Goal: Task Accomplishment & Management: Use online tool/utility

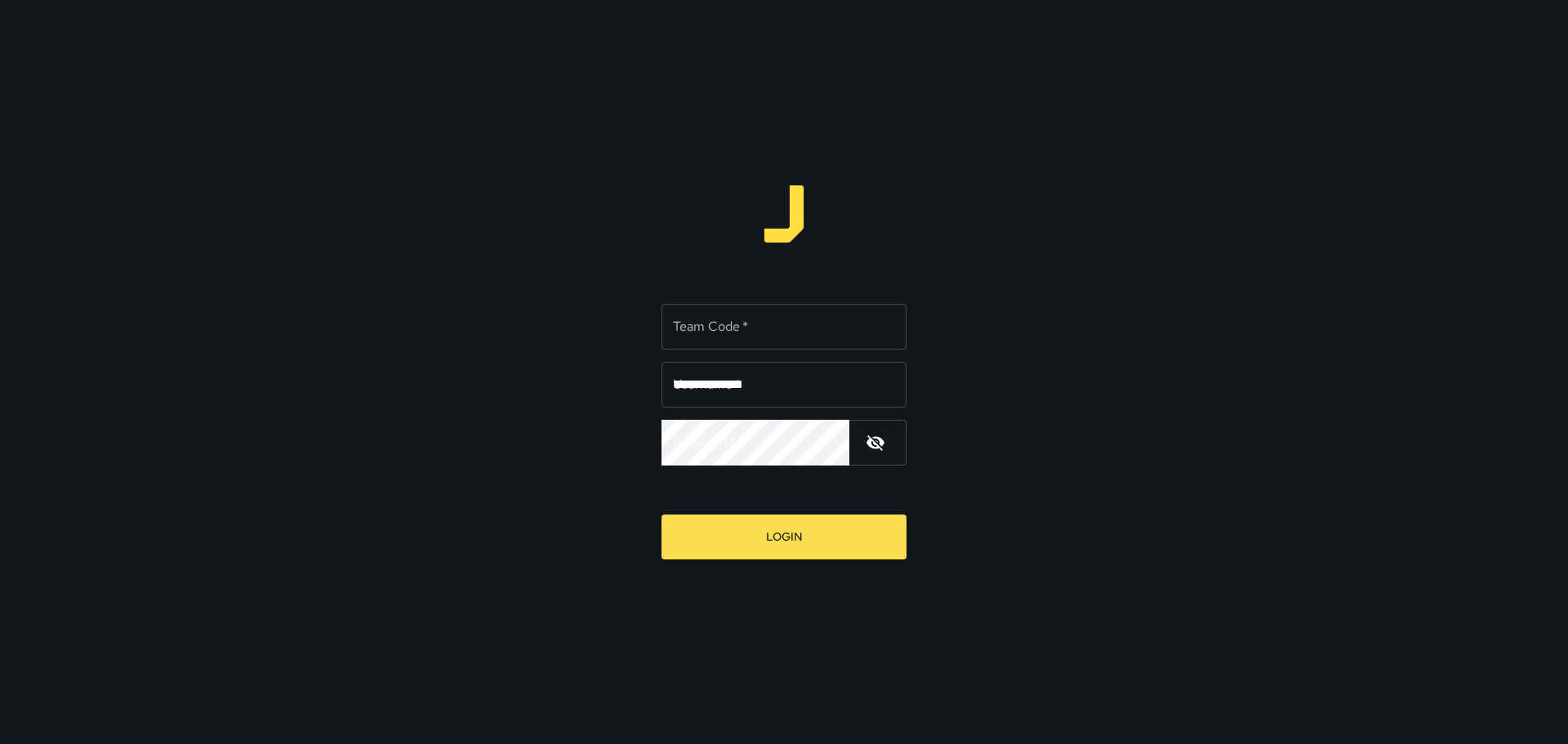
click at [791, 394] on input "**********" at bounding box center [784, 384] width 245 height 46
drag, startPoint x: 794, startPoint y: 393, endPoint x: 720, endPoint y: 381, distance: 75.0
click at [720, 381] on input "**********" at bounding box center [784, 384] width 245 height 46
click at [791, 382] on input "**********" at bounding box center [784, 384] width 245 height 46
drag, startPoint x: 778, startPoint y: 388, endPoint x: 730, endPoint y: 389, distance: 48.0
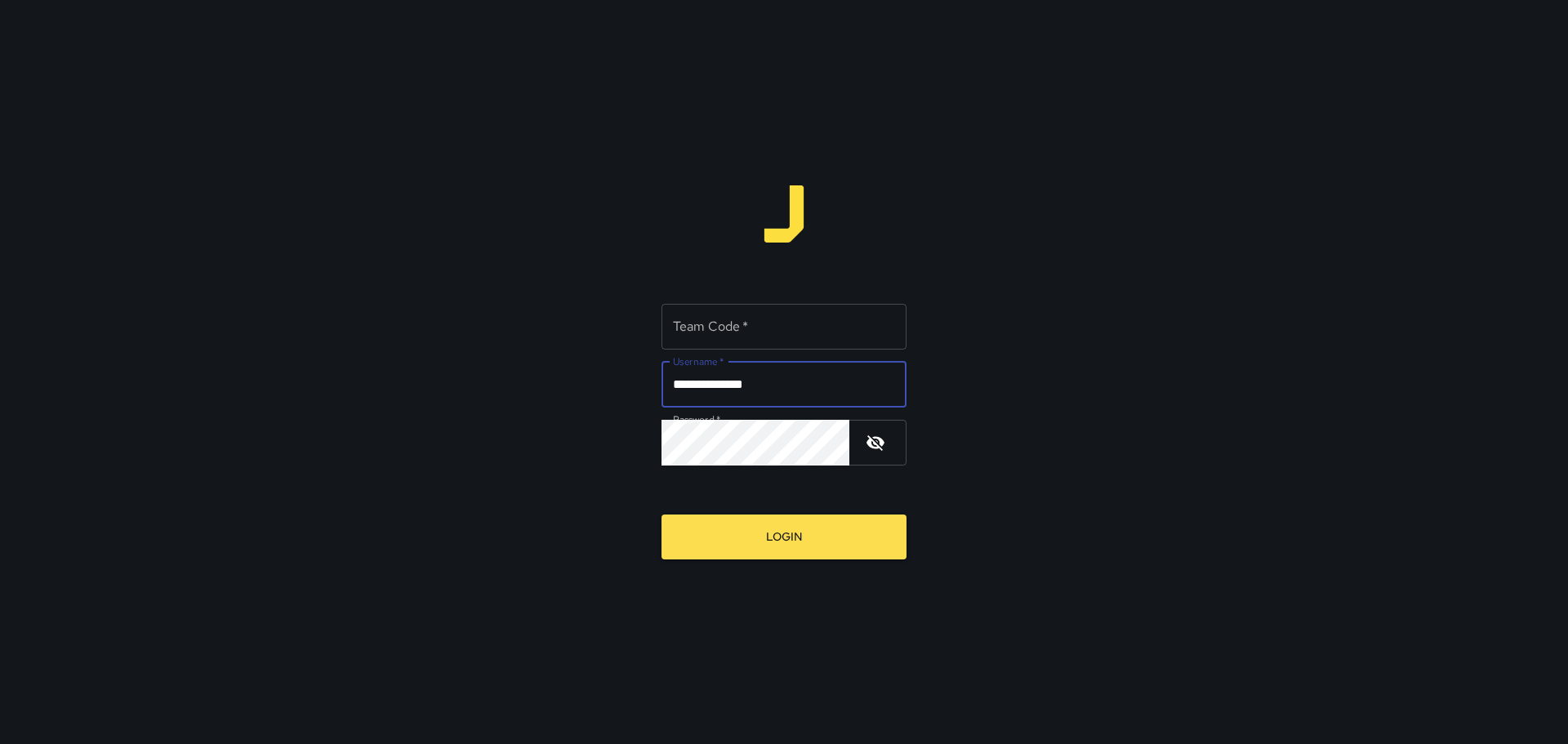
click at [730, 389] on input "**********" at bounding box center [784, 384] width 245 height 46
type input "*********"
click at [791, 446] on button "button" at bounding box center [875, 443] width 39 height 39
click at [688, 565] on div "Team Code   * Team Code   * Username   * ********* Username   * Password   * Pa…" at bounding box center [784, 372] width 1568 height 744
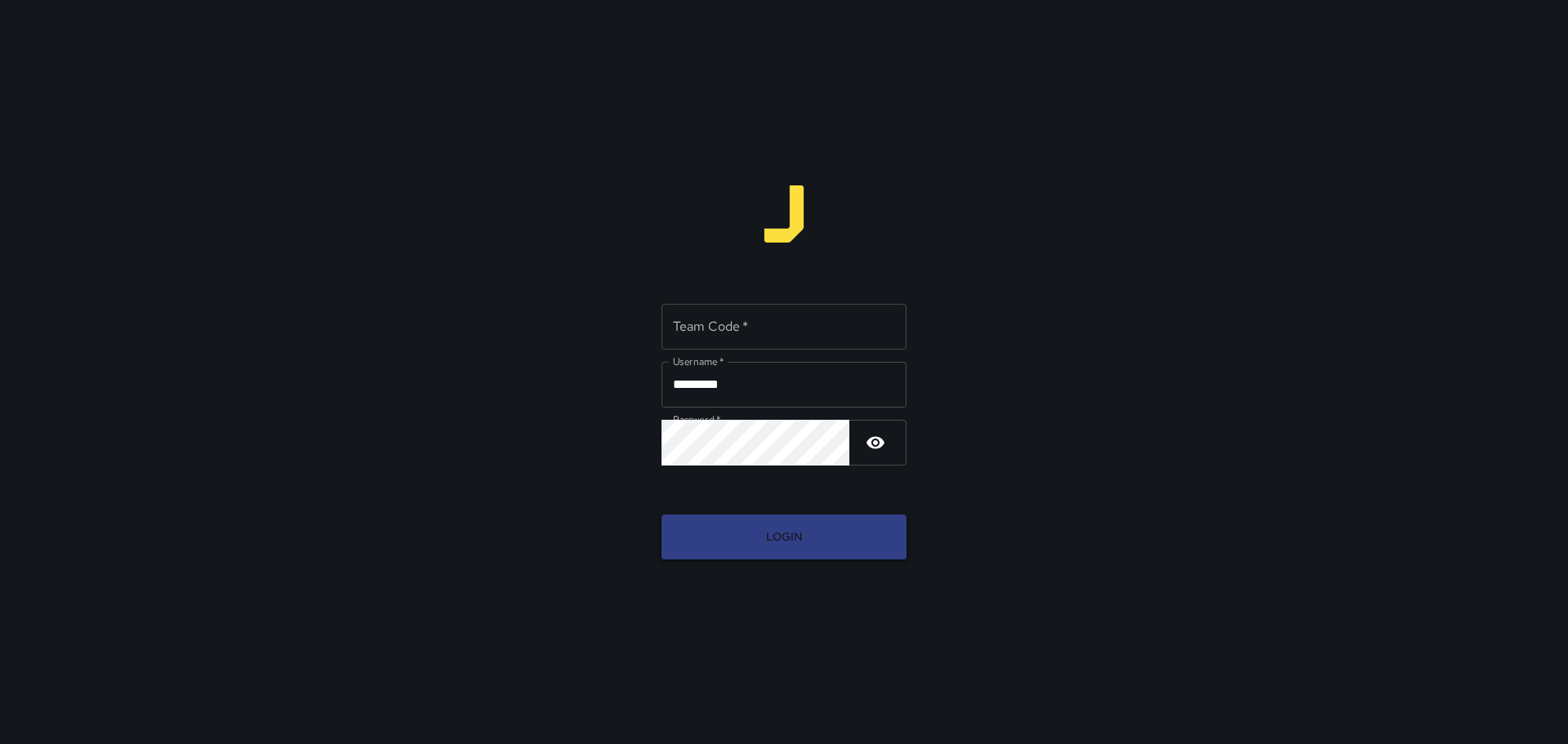
click at [689, 556] on button "Login" at bounding box center [784, 536] width 245 height 45
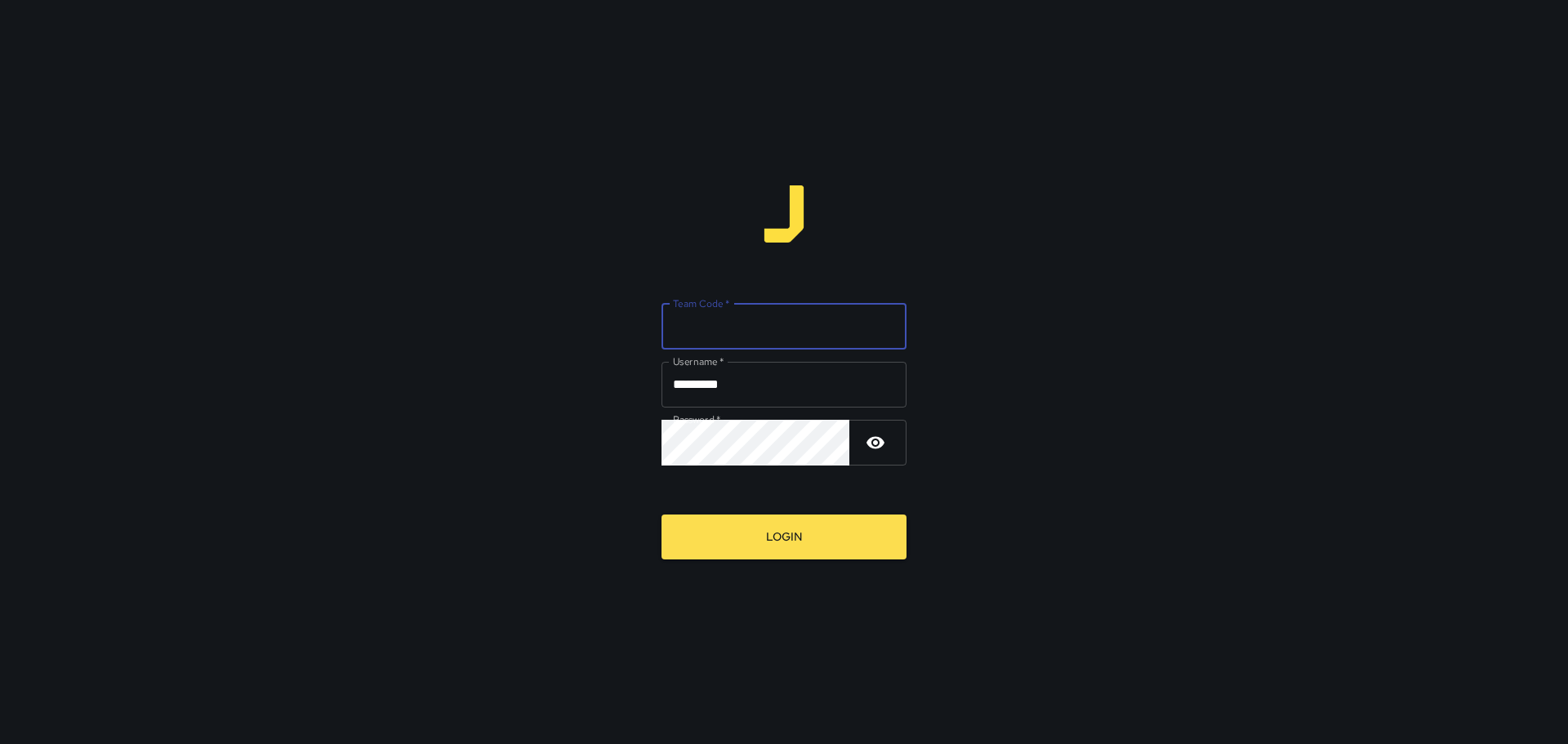
click at [734, 319] on input "Team Code   *" at bounding box center [784, 326] width 245 height 46
type input "****"
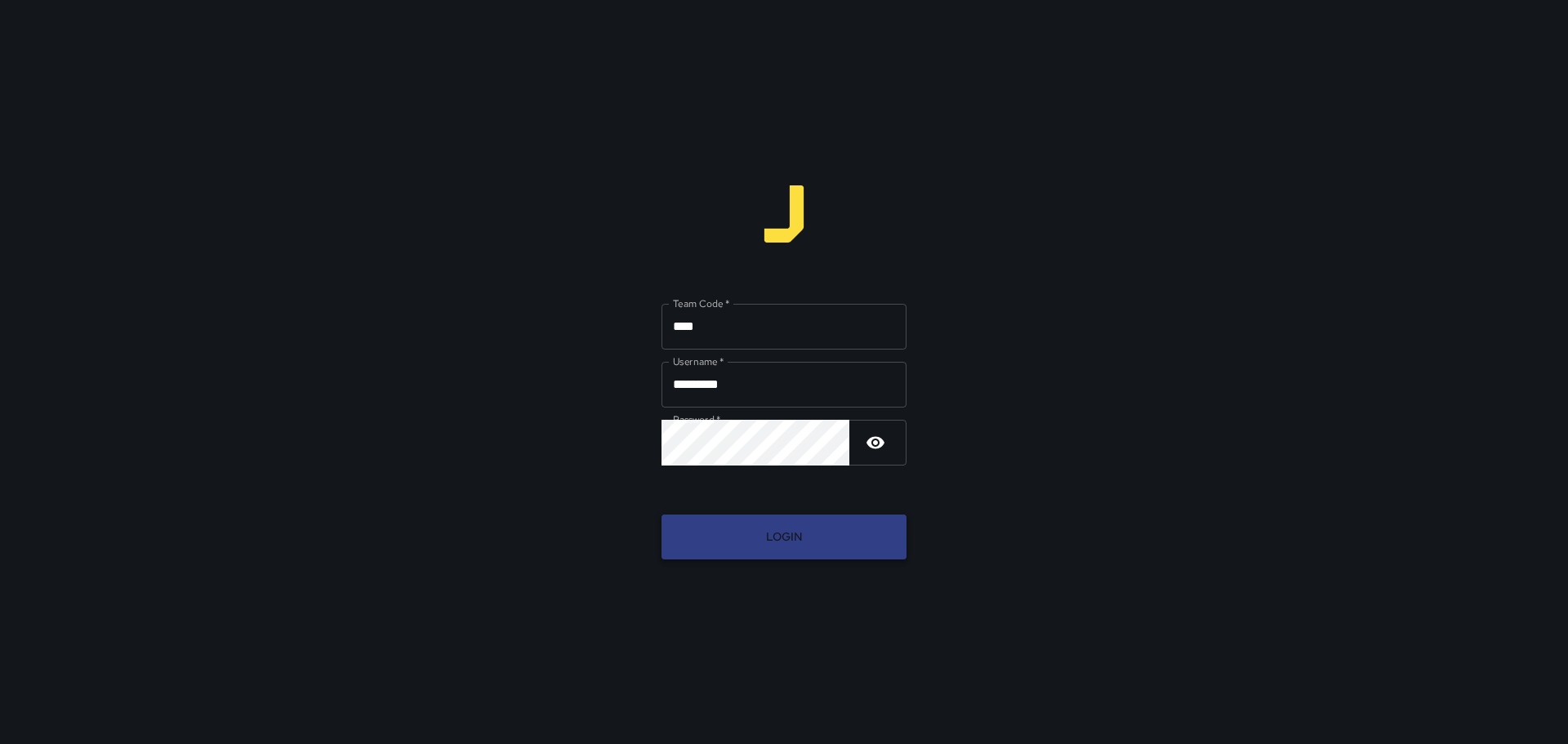
click at [781, 518] on button "Login" at bounding box center [784, 536] width 245 height 45
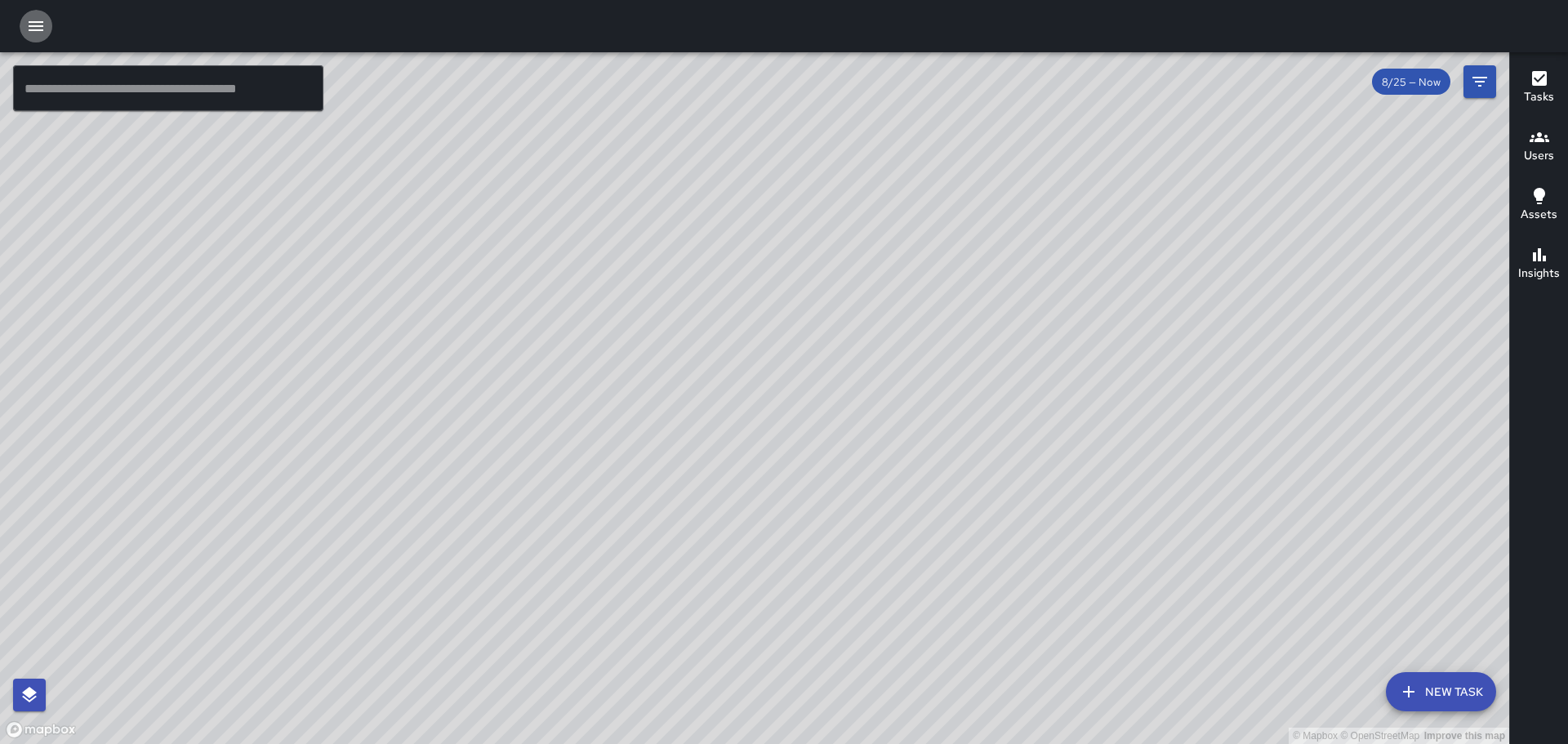
click at [43, 16] on button "button" at bounding box center [35, 25] width 32 height 32
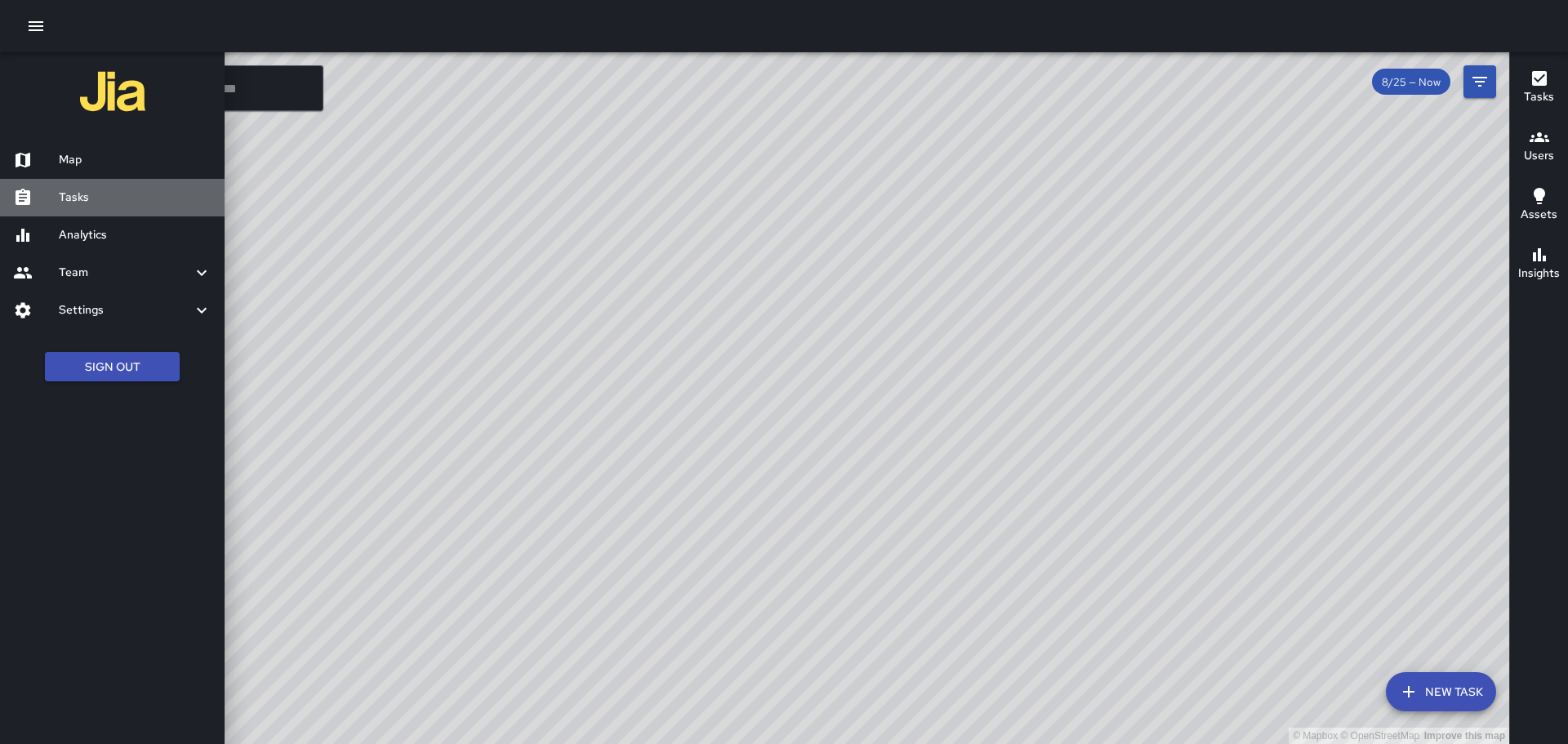
click at [93, 190] on h6 "Tasks" at bounding box center [135, 197] width 153 height 18
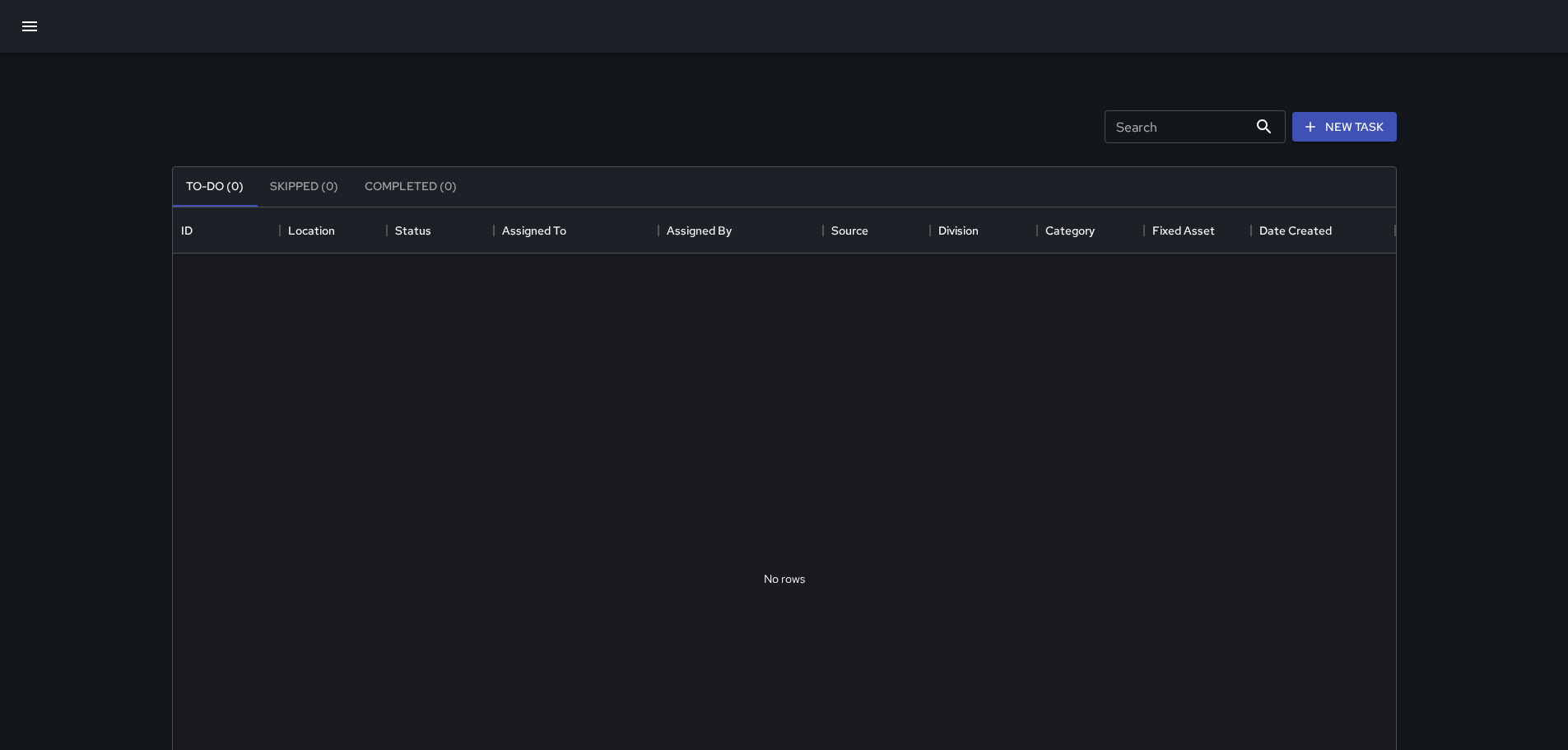
scroll to position [685, 1210]
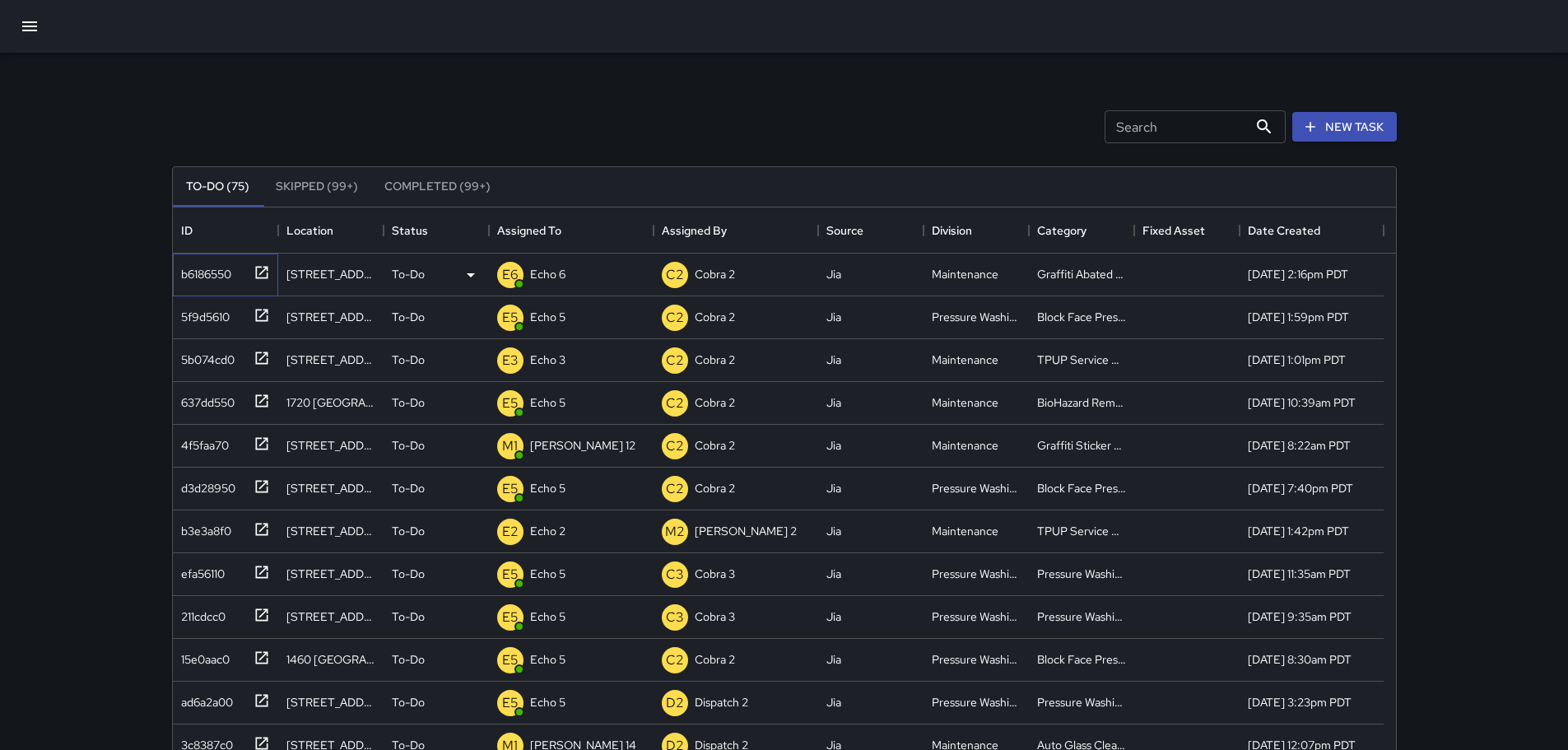
click at [265, 275] on icon at bounding box center [261, 272] width 17 height 17
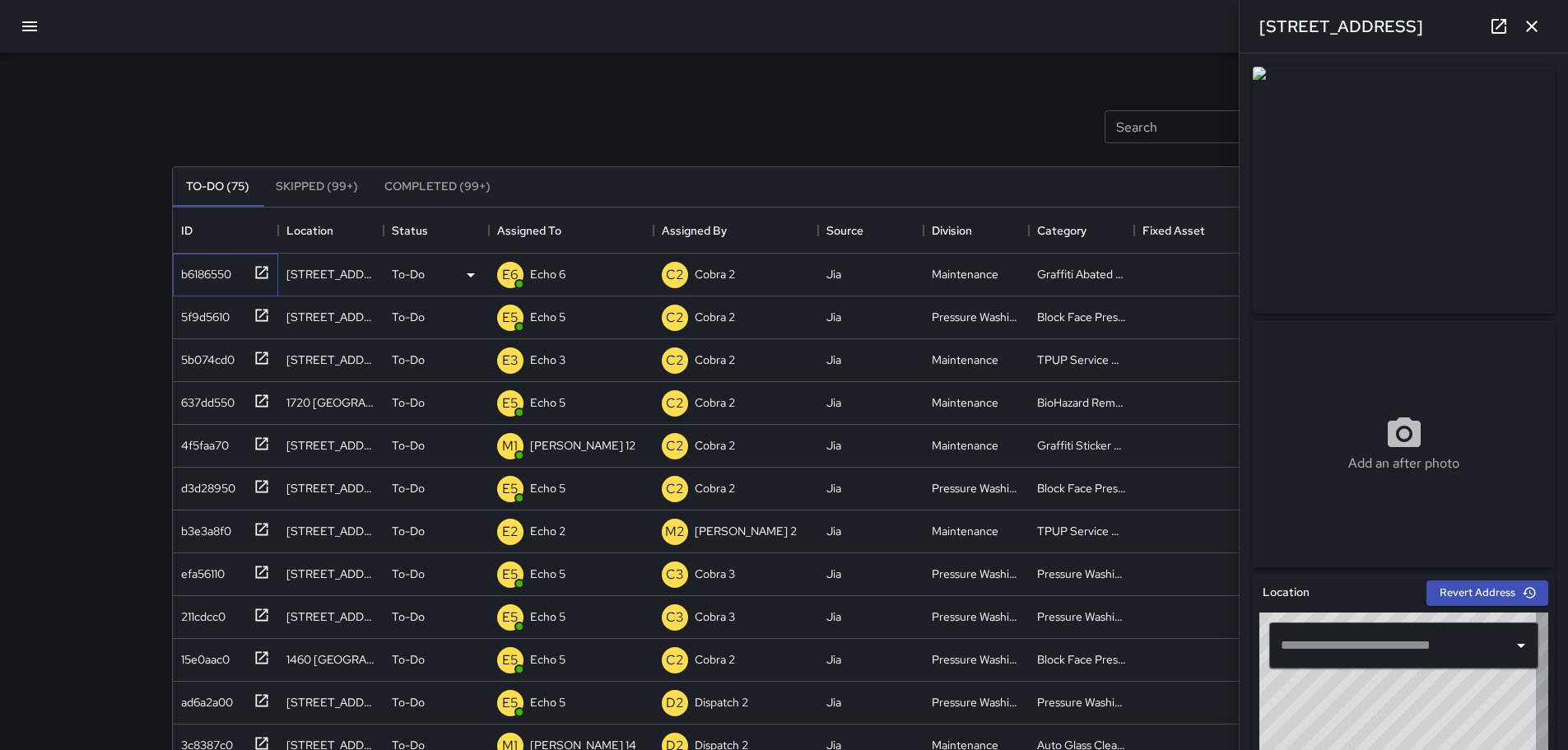
type input "**********"
click at [797, 28] on button "button" at bounding box center [1531, 26] width 32 height 32
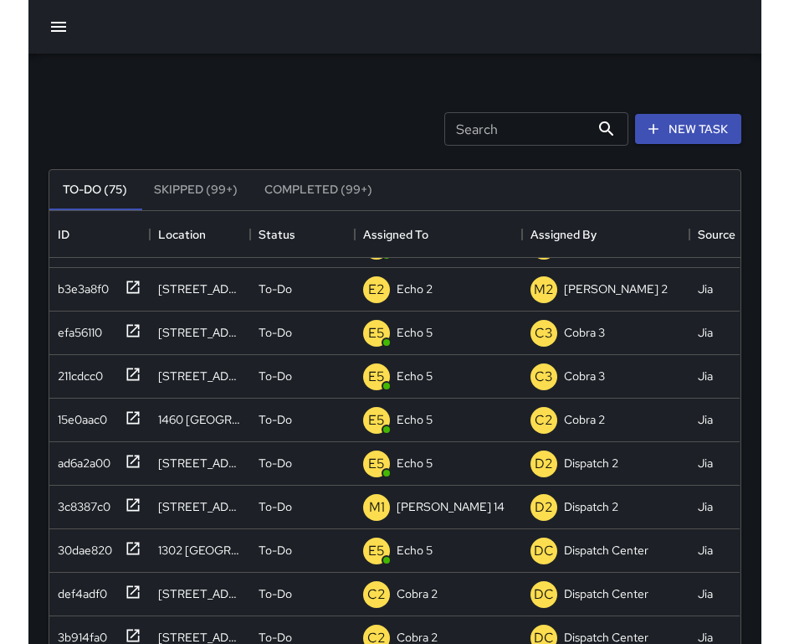
scroll to position [697, 678]
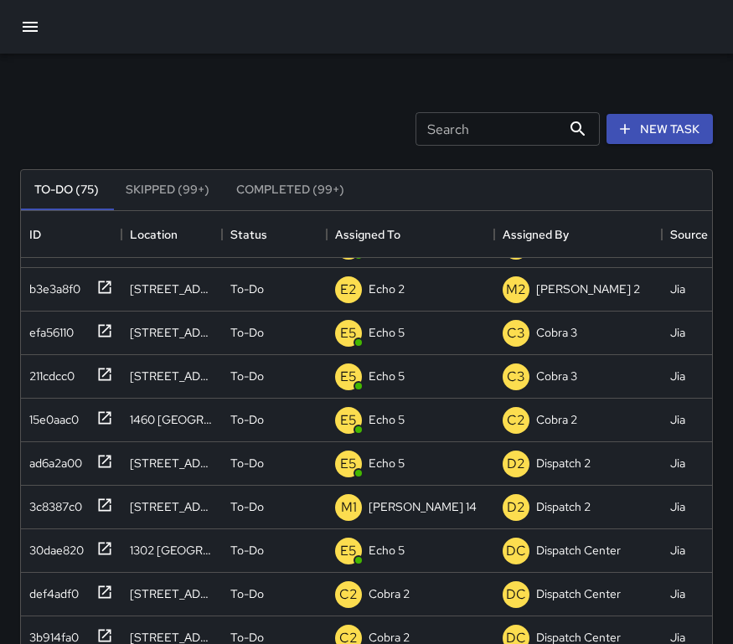
drag, startPoint x: 56, startPoint y: 31, endPoint x: 42, endPoint y: 34, distance: 14.6
click at [47, 33] on div at bounding box center [366, 27] width 733 height 54
click at [42, 34] on button "button" at bounding box center [30, 27] width 40 height 40
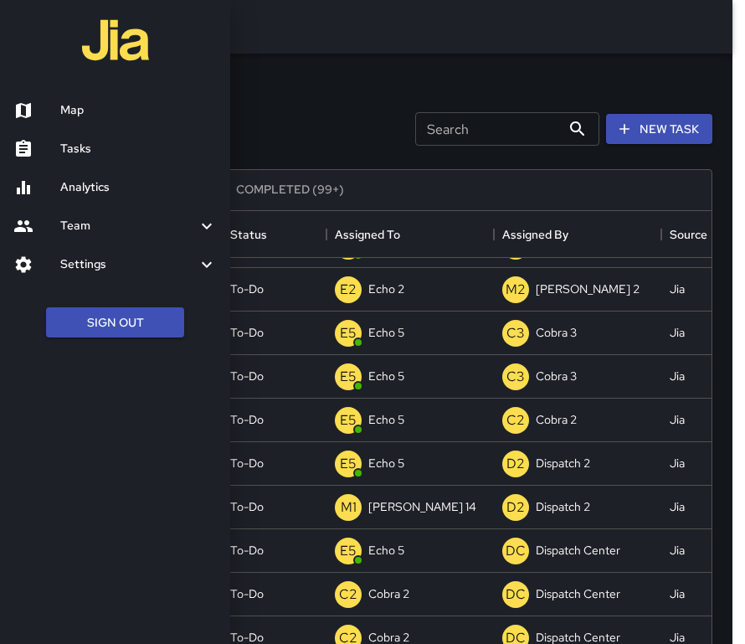
click at [98, 118] on h6 "Map" at bounding box center [138, 110] width 157 height 18
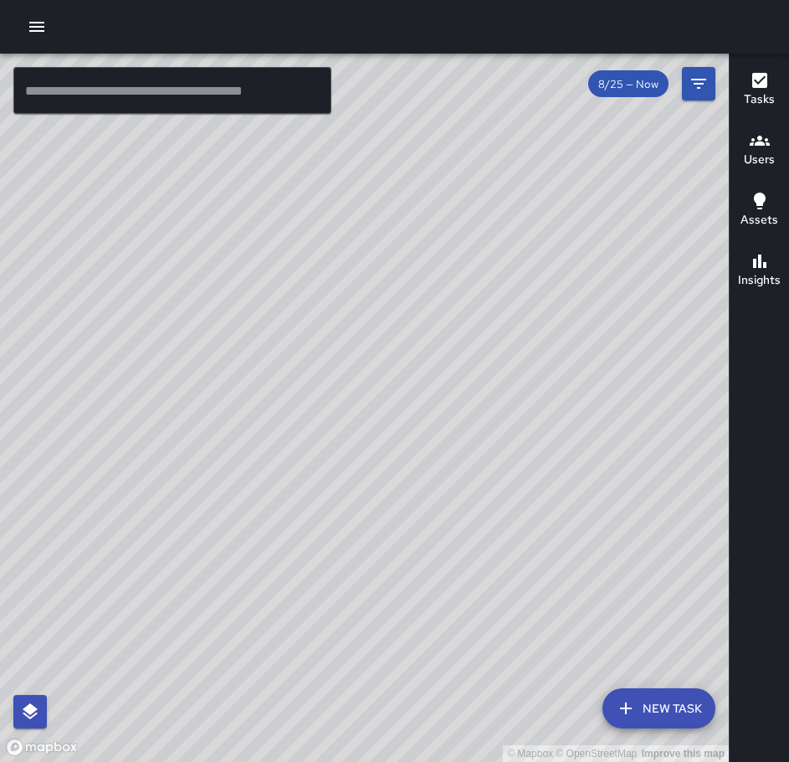
drag, startPoint x: 334, startPoint y: 185, endPoint x: 373, endPoint y: 307, distance: 128.4
click at [369, 324] on div "© Mapbox © OpenStreetMap Improve this map" at bounding box center [364, 408] width 729 height 708
drag, startPoint x: 406, startPoint y: 320, endPoint x: 485, endPoint y: 439, distance: 142.6
click at [485, 444] on div "© Mapbox © OpenStreetMap Improve this map" at bounding box center [364, 408] width 729 height 708
drag, startPoint x: 496, startPoint y: 420, endPoint x: 556, endPoint y: 357, distance: 87.6
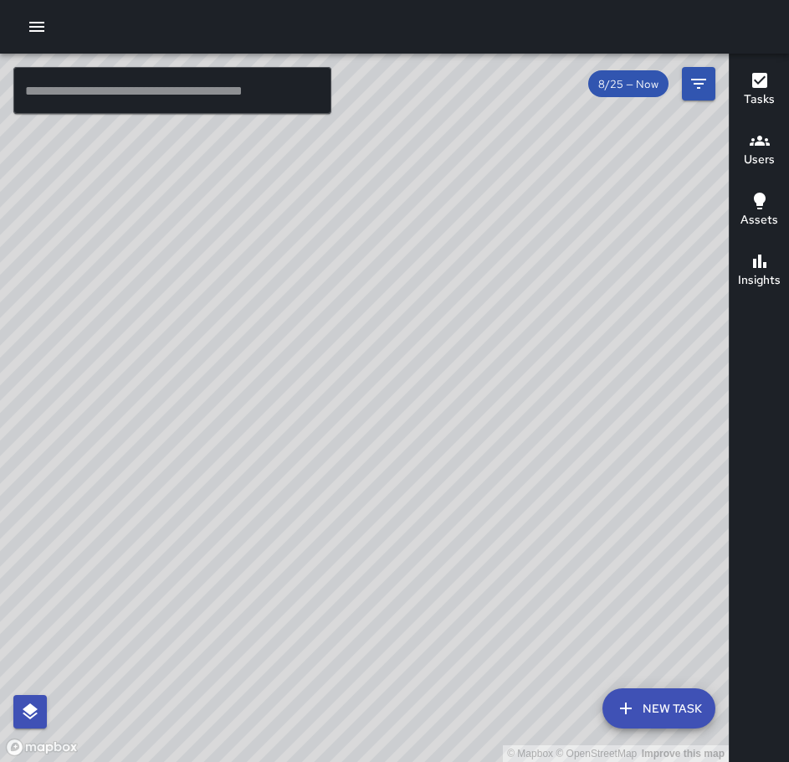
click at [556, 357] on div "© Mapbox © OpenStreetMap Improve this map" at bounding box center [364, 408] width 729 height 708
drag, startPoint x: 210, startPoint y: 609, endPoint x: 299, endPoint y: 553, distance: 104.5
click at [297, 555] on div "© Mapbox © OpenStreetMap Improve this map" at bounding box center [364, 408] width 729 height 708
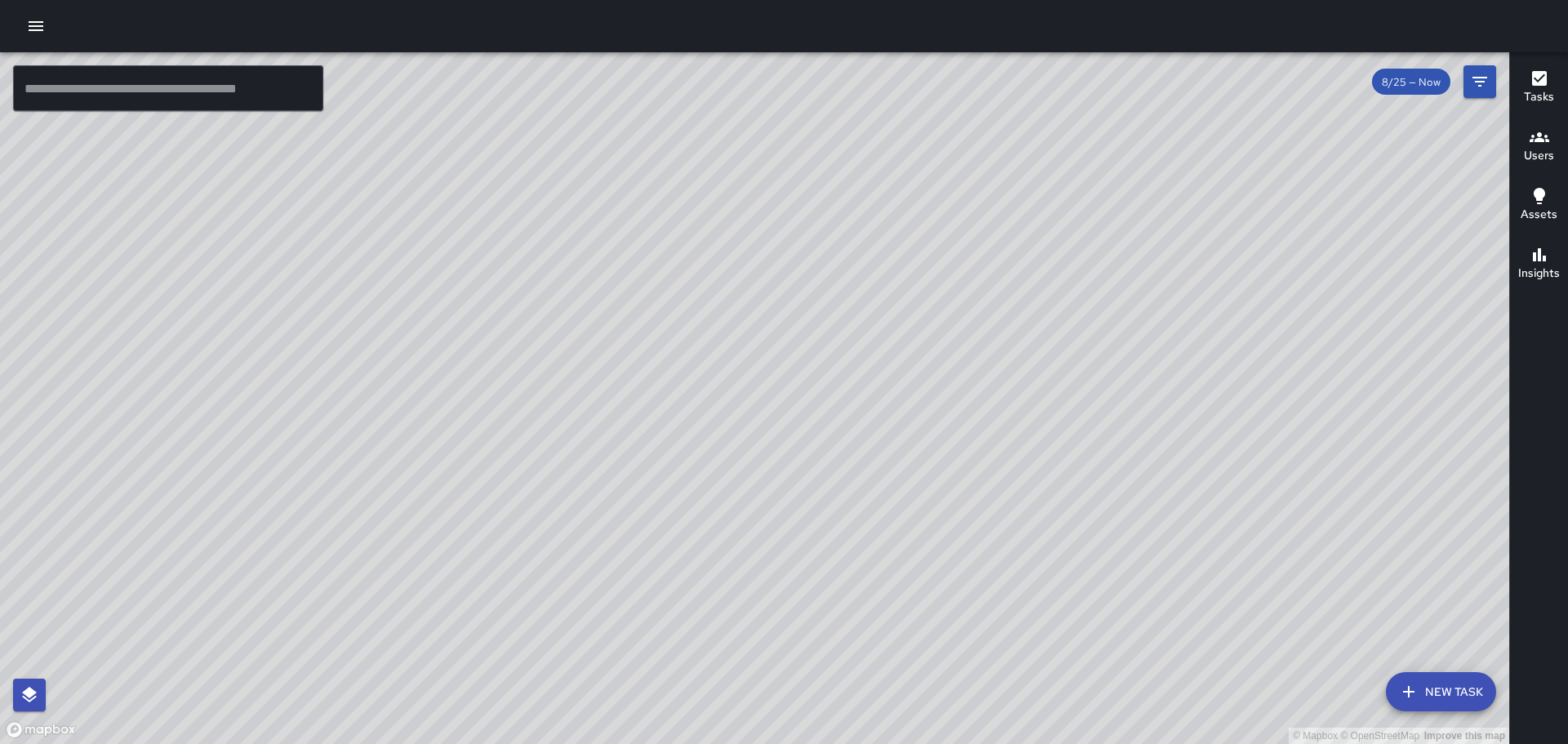
drag, startPoint x: 751, startPoint y: 357, endPoint x: 760, endPoint y: 311, distance: 46.9
click at [760, 311] on div "© Mapbox © OpenStreetMap Improve this map" at bounding box center [754, 398] width 1509 height 691
drag, startPoint x: 901, startPoint y: 398, endPoint x: 1003, endPoint y: 249, distance: 180.6
click at [791, 251] on div "© Mapbox © OpenStreetMap Improve this map" at bounding box center [754, 398] width 1509 height 691
drag, startPoint x: 862, startPoint y: 259, endPoint x: 730, endPoint y: 353, distance: 162.0
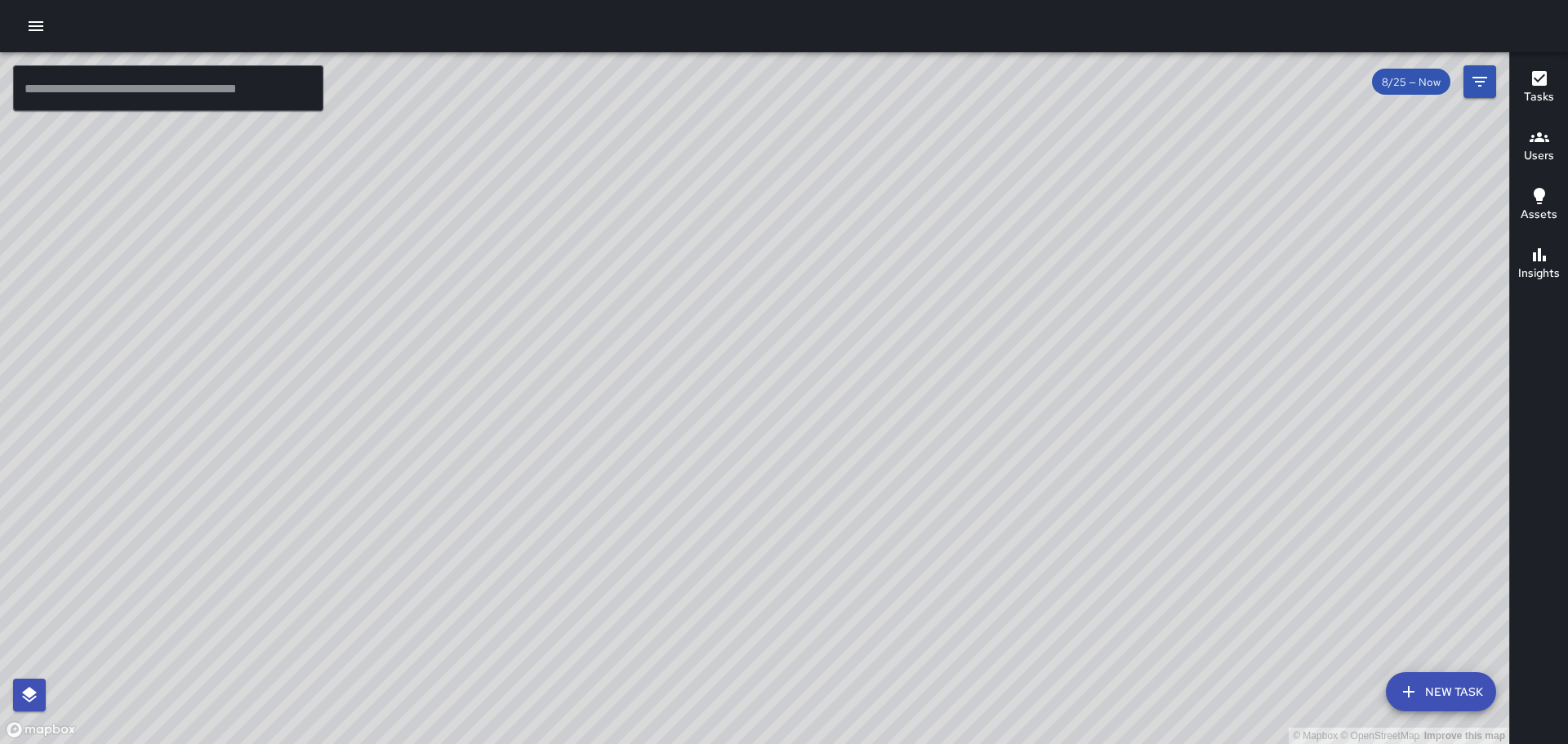
click at [730, 353] on div "© Mapbox © OpenStreetMap Improve this map" at bounding box center [754, 398] width 1509 height 691
drag, startPoint x: 758, startPoint y: 276, endPoint x: 669, endPoint y: 430, distance: 177.9
click at [669, 430] on div "© Mapbox © OpenStreetMap Improve this map" at bounding box center [754, 398] width 1509 height 691
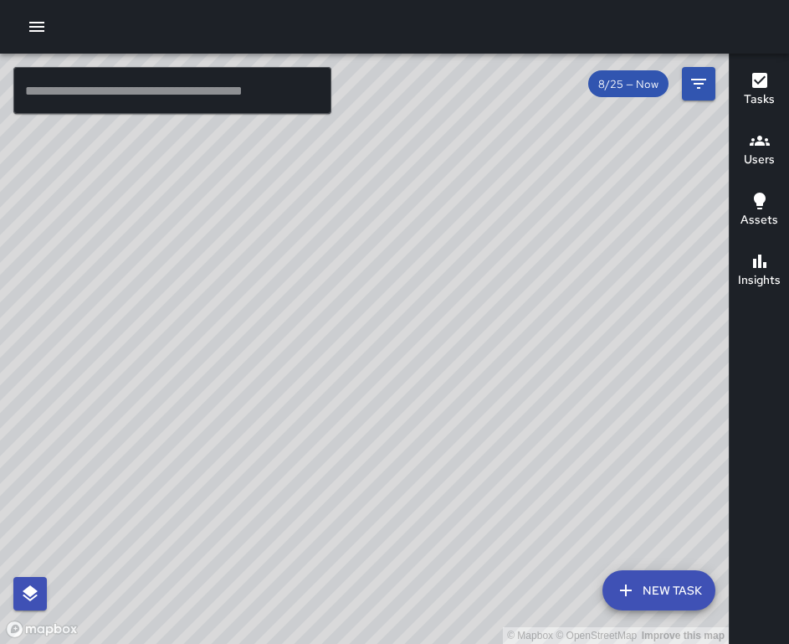
drag, startPoint x: 112, startPoint y: 329, endPoint x: 157, endPoint y: 275, distance: 69.6
click at [182, 231] on div "© Mapbox © OpenStreetMap Improve this map" at bounding box center [364, 349] width 729 height 590
drag, startPoint x: 589, startPoint y: 411, endPoint x: 527, endPoint y: 505, distance: 112.8
click at [527, 505] on div "© Mapbox © OpenStreetMap Improve this map" at bounding box center [364, 349] width 729 height 590
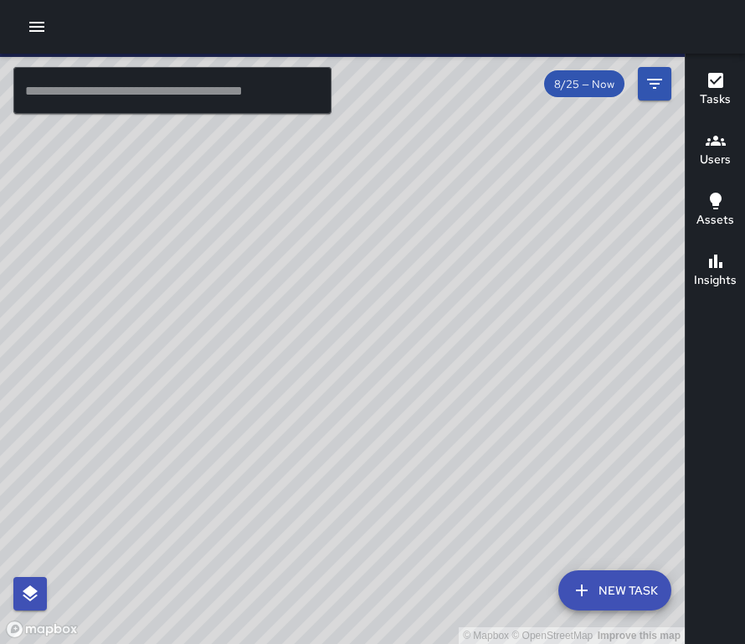
click at [43, 22] on icon "button" at bounding box center [36, 27] width 15 height 10
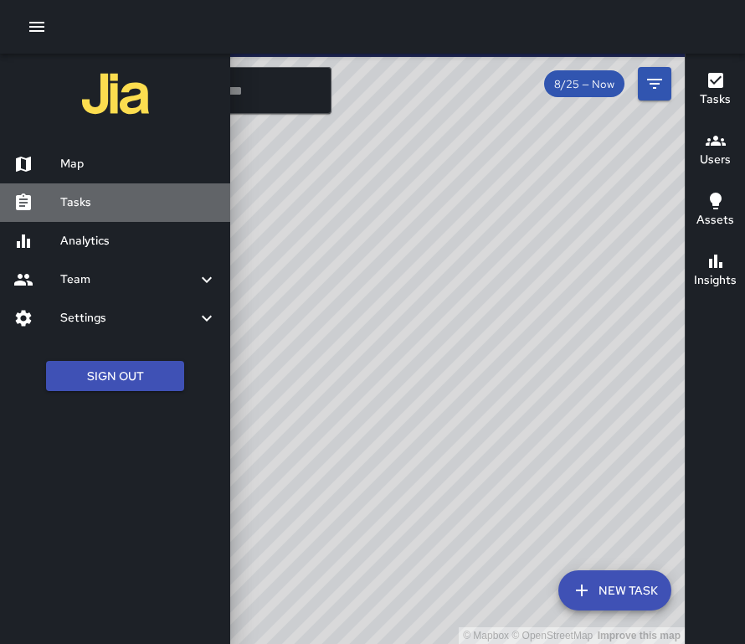
click at [100, 203] on h6 "Tasks" at bounding box center [138, 202] width 157 height 18
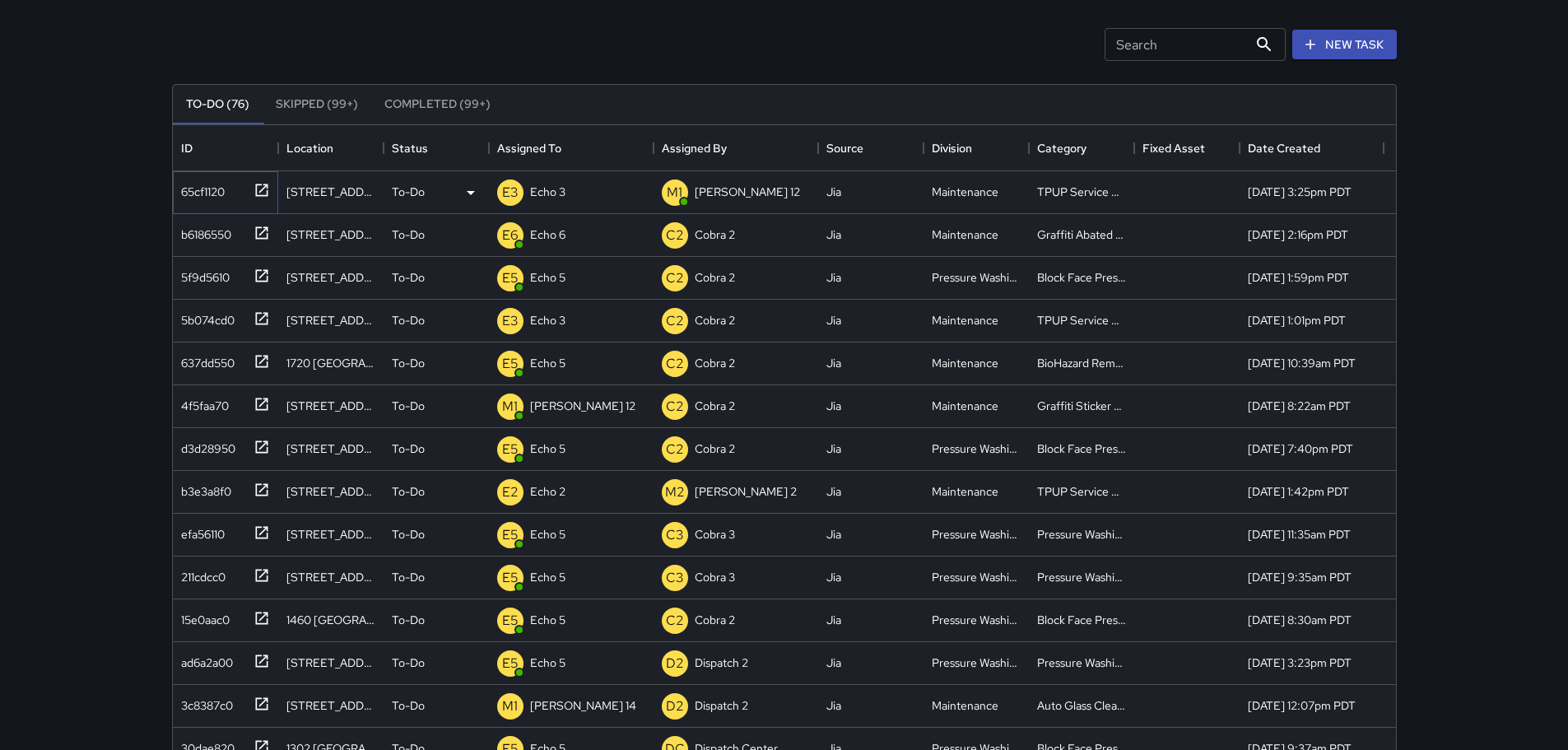
click at [265, 185] on icon at bounding box center [261, 190] width 13 height 13
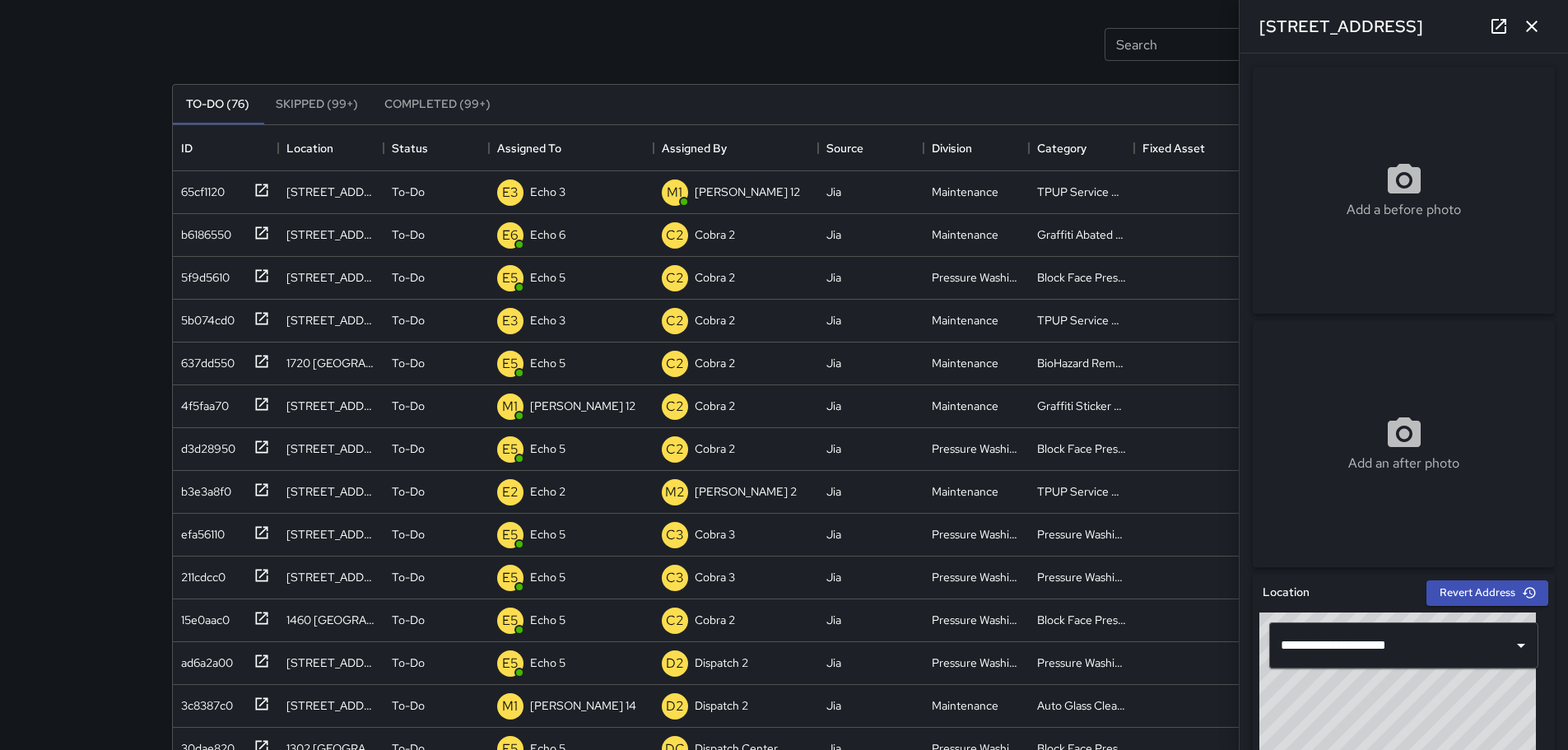
click at [731, 23] on icon "button" at bounding box center [1532, 27] width 12 height 12
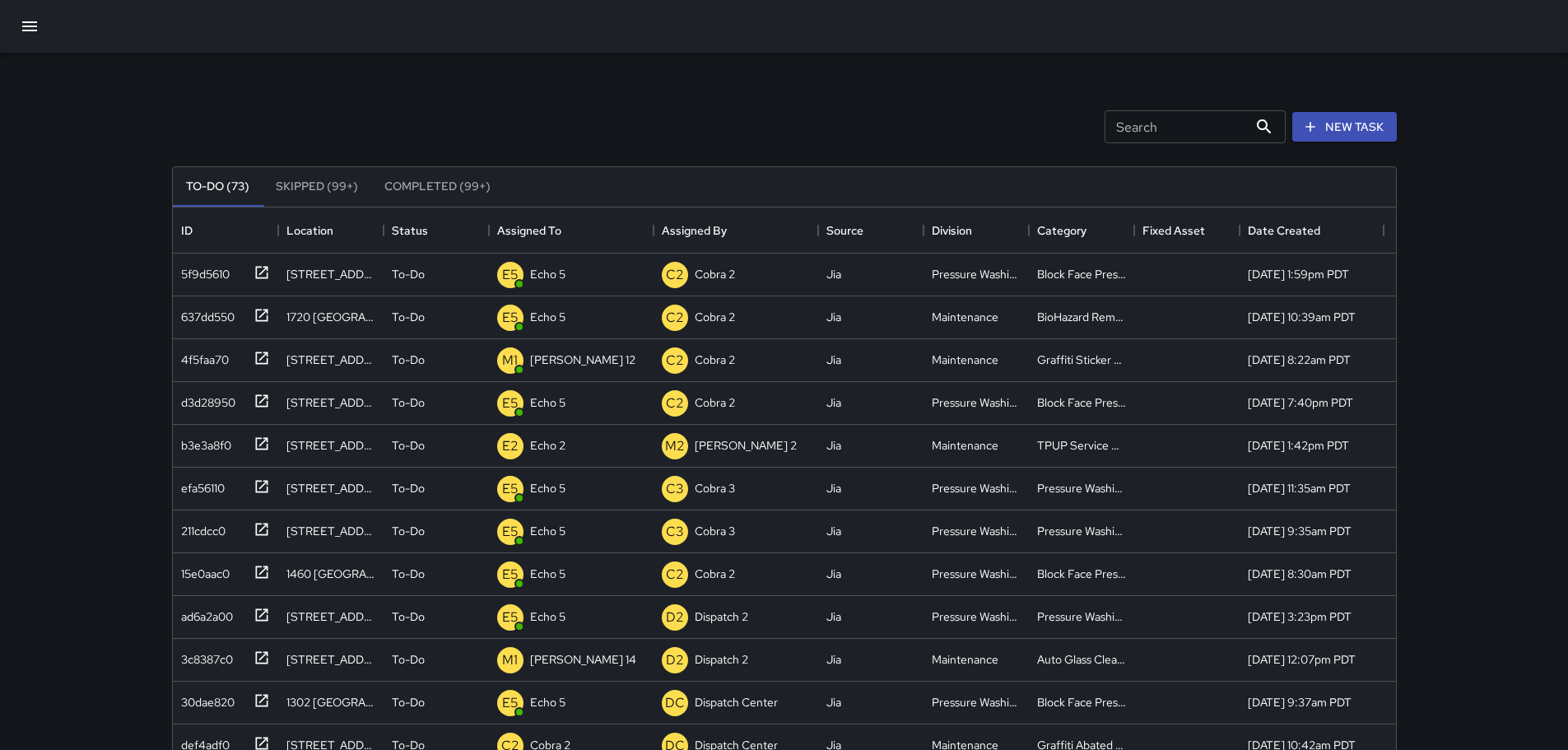
click at [37, 31] on icon "button" at bounding box center [29, 27] width 15 height 10
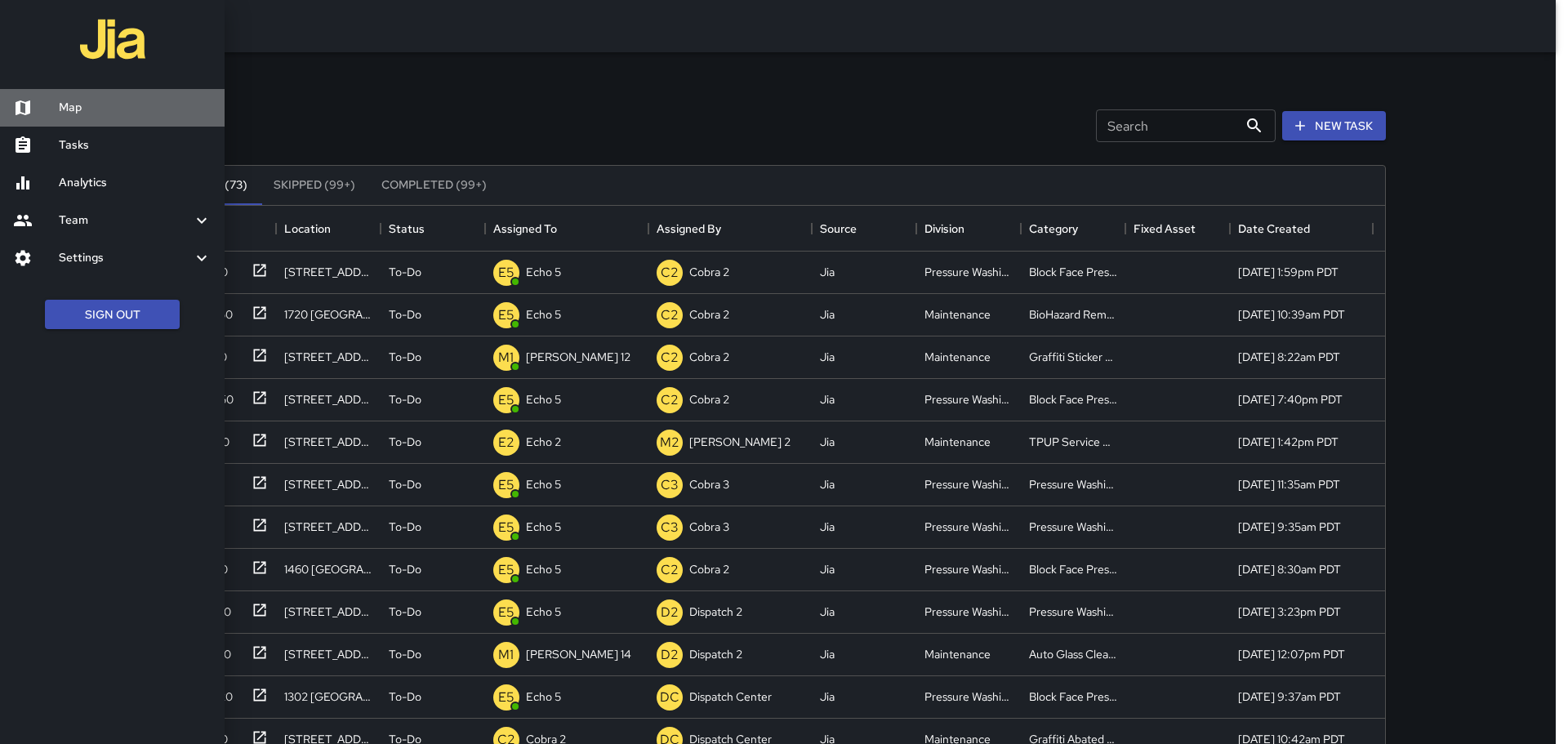
click at [118, 114] on h6 "Map" at bounding box center [135, 107] width 153 height 18
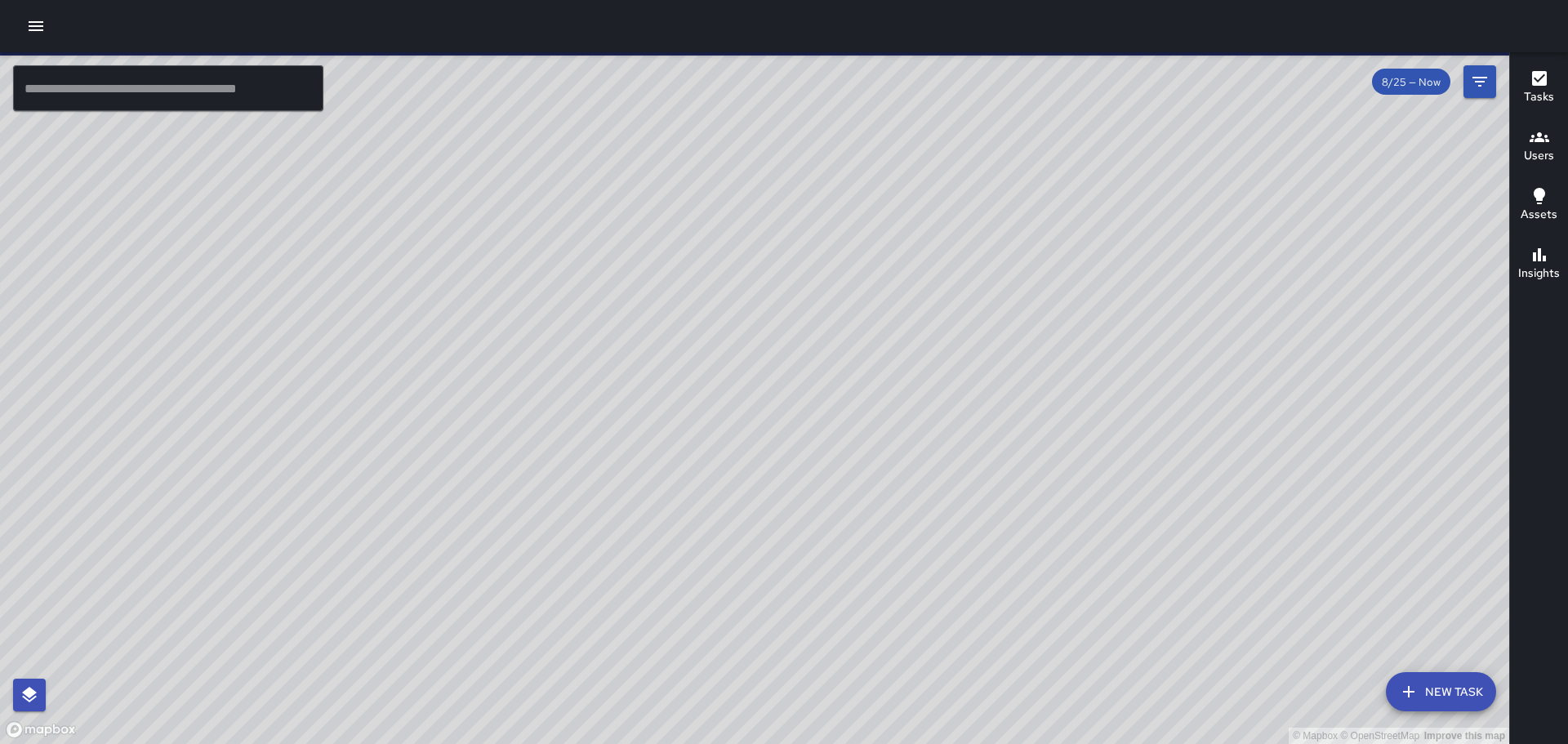
click at [42, 26] on icon "button" at bounding box center [35, 26] width 15 height 10
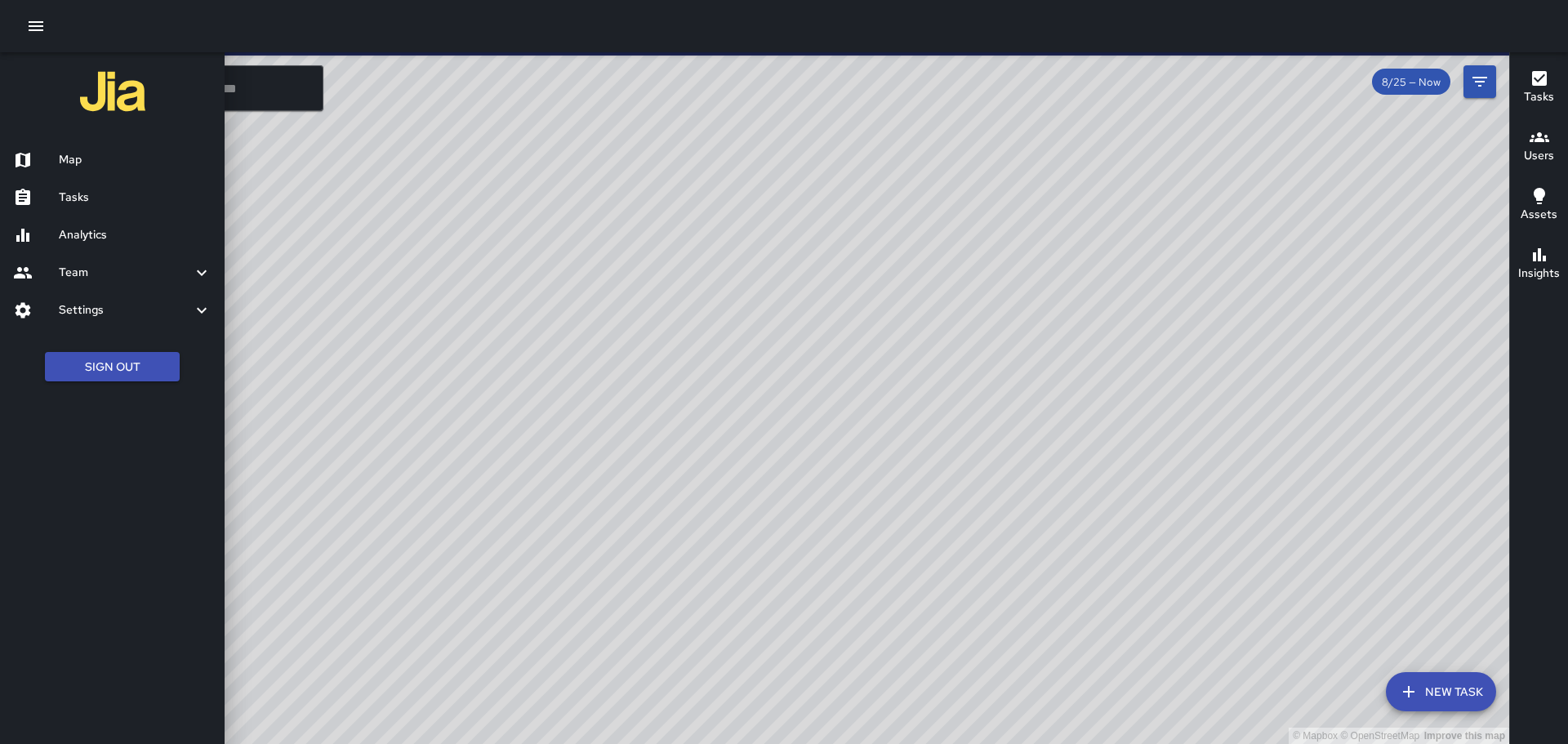
click at [105, 205] on h6 "Tasks" at bounding box center [135, 197] width 153 height 18
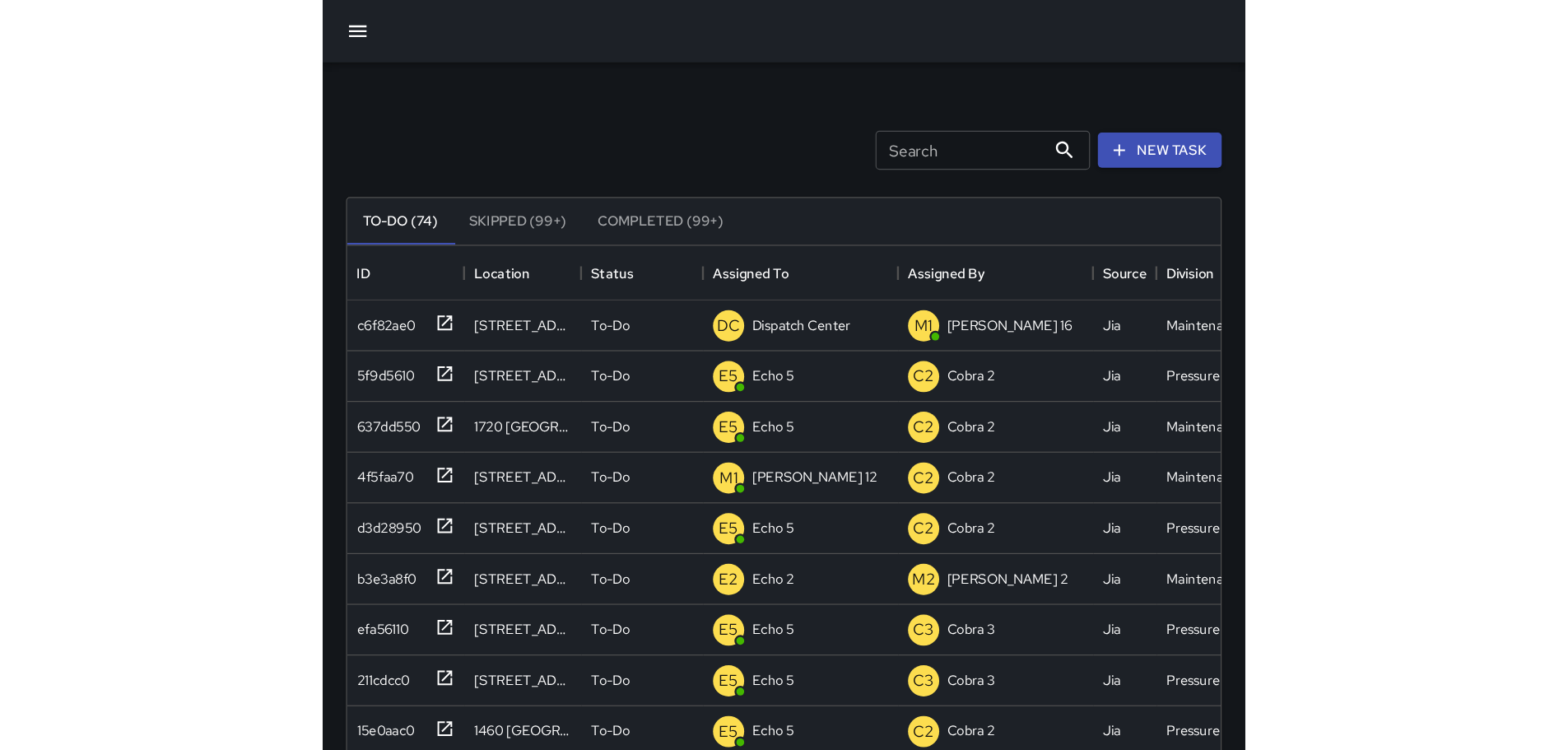
scroll to position [685, 1210]
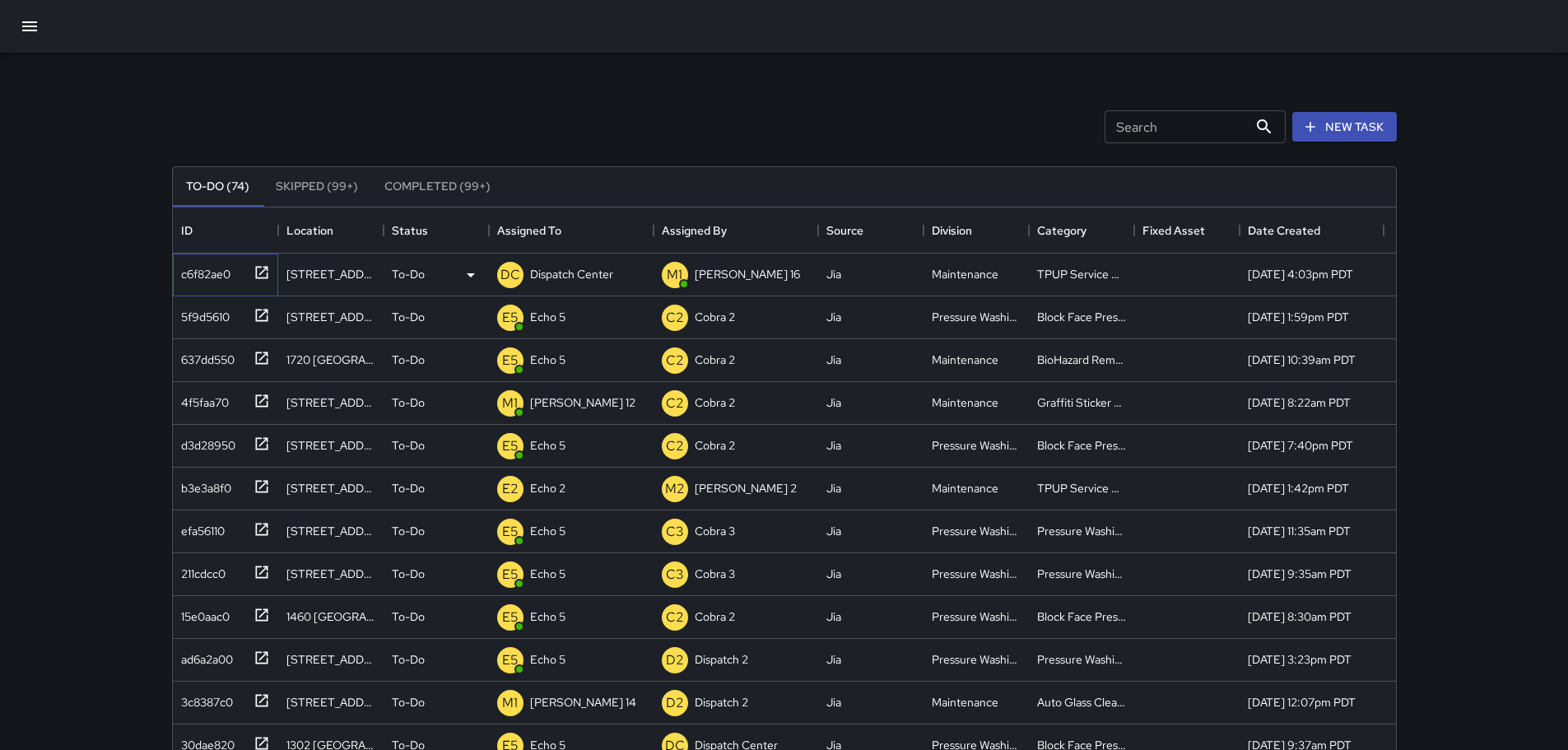
click at [261, 275] on icon at bounding box center [261, 272] width 17 height 17
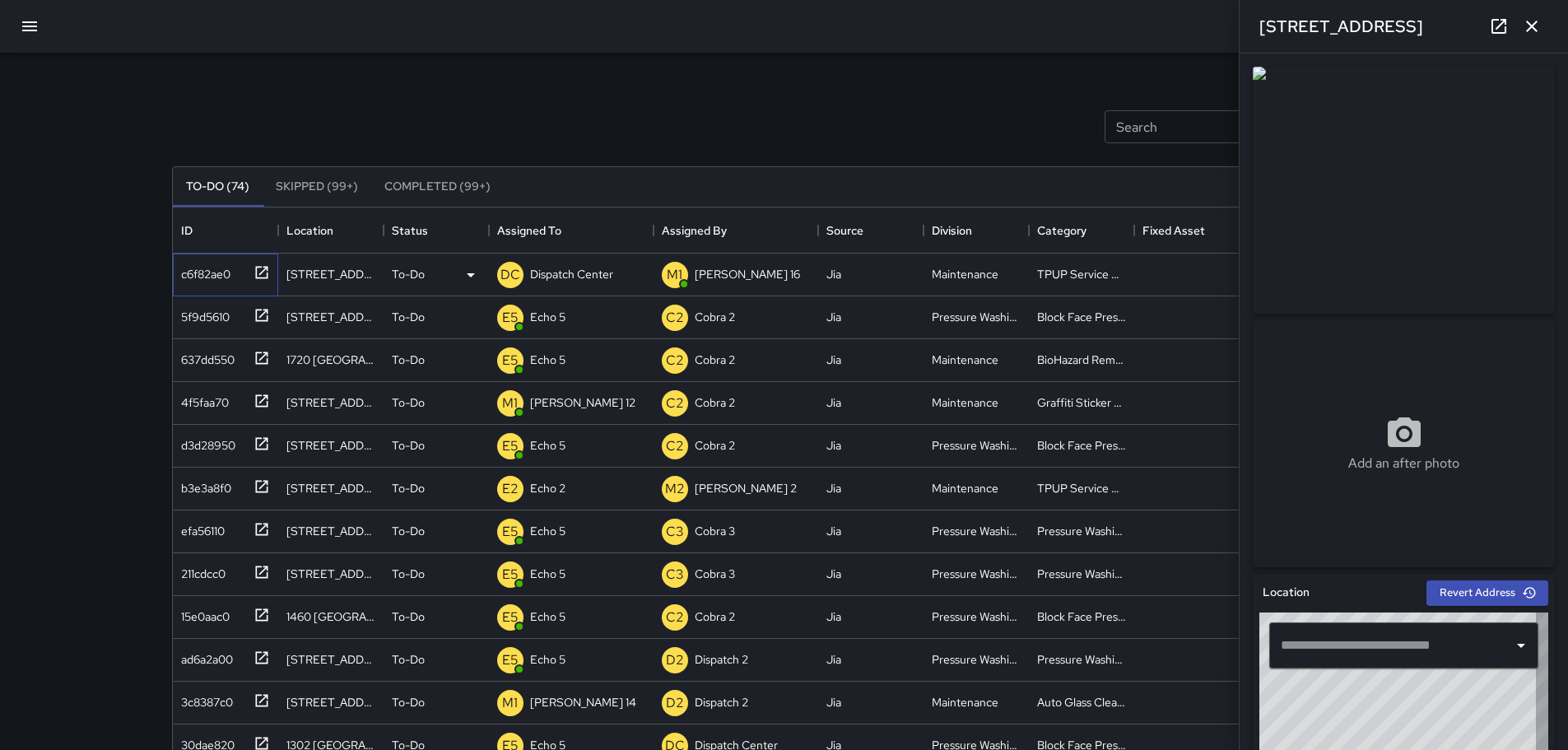
type input "**********"
click at [731, 29] on button "button" at bounding box center [1531, 26] width 32 height 32
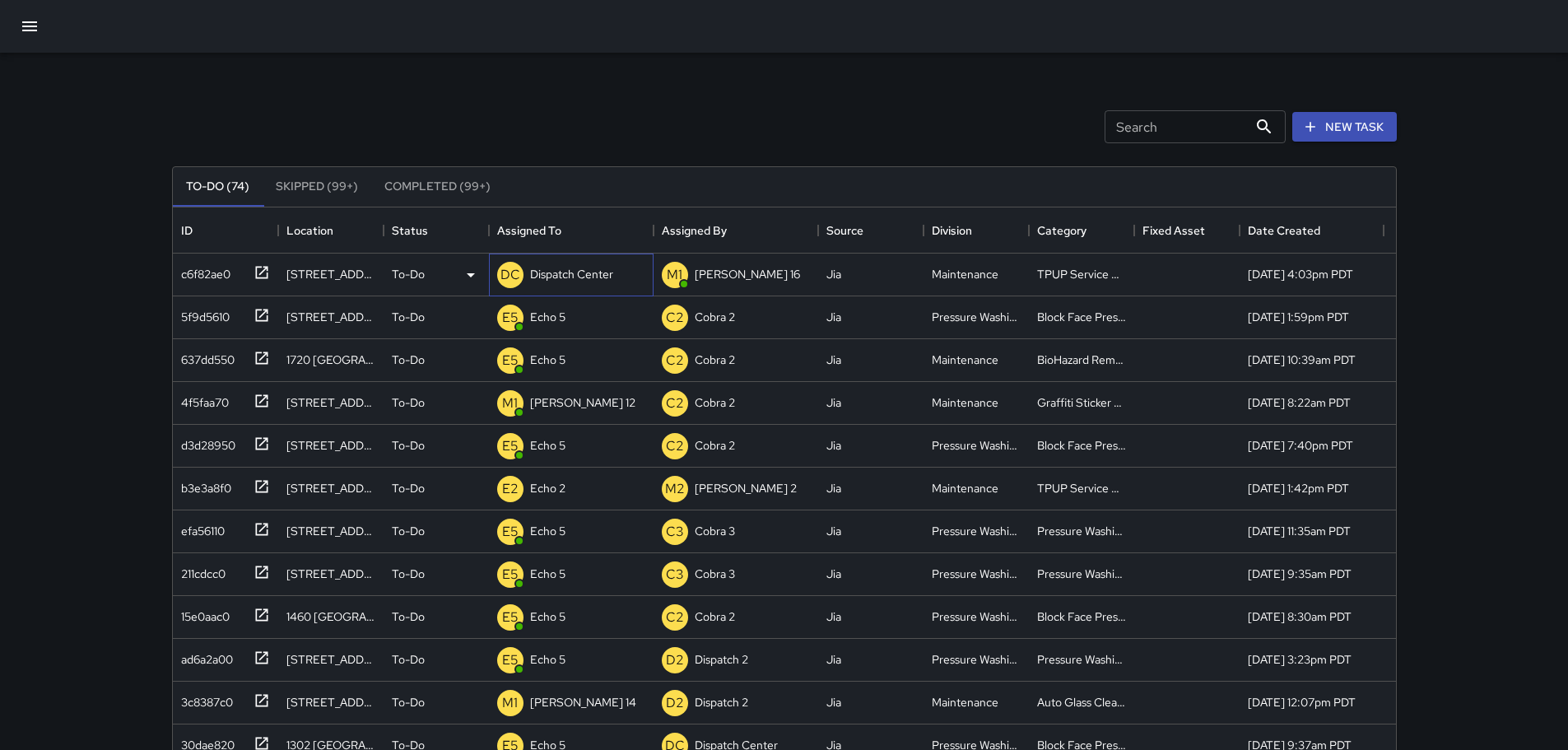
click at [602, 276] on p "Dispatch Center" at bounding box center [571, 273] width 84 height 17
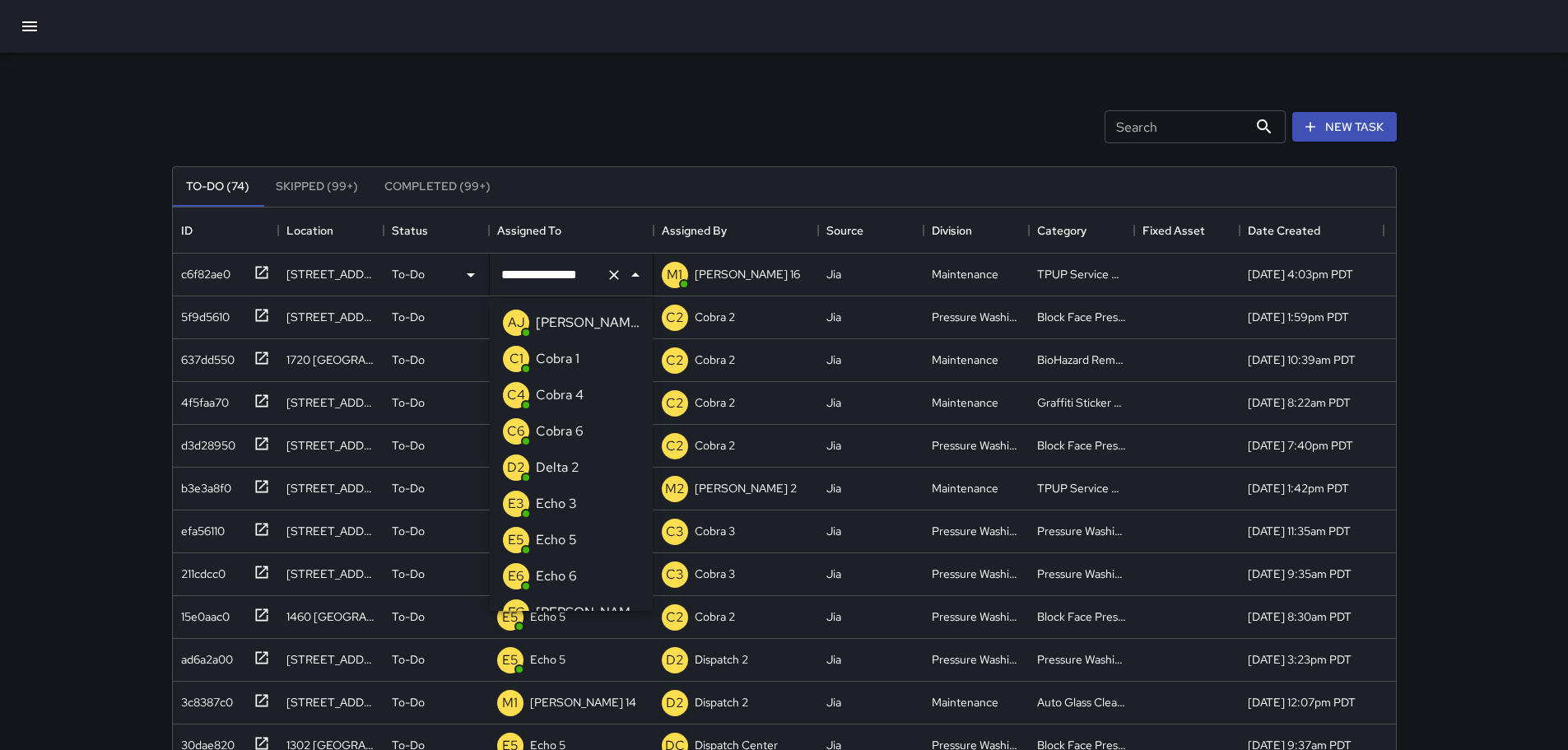
scroll to position [1033, 0]
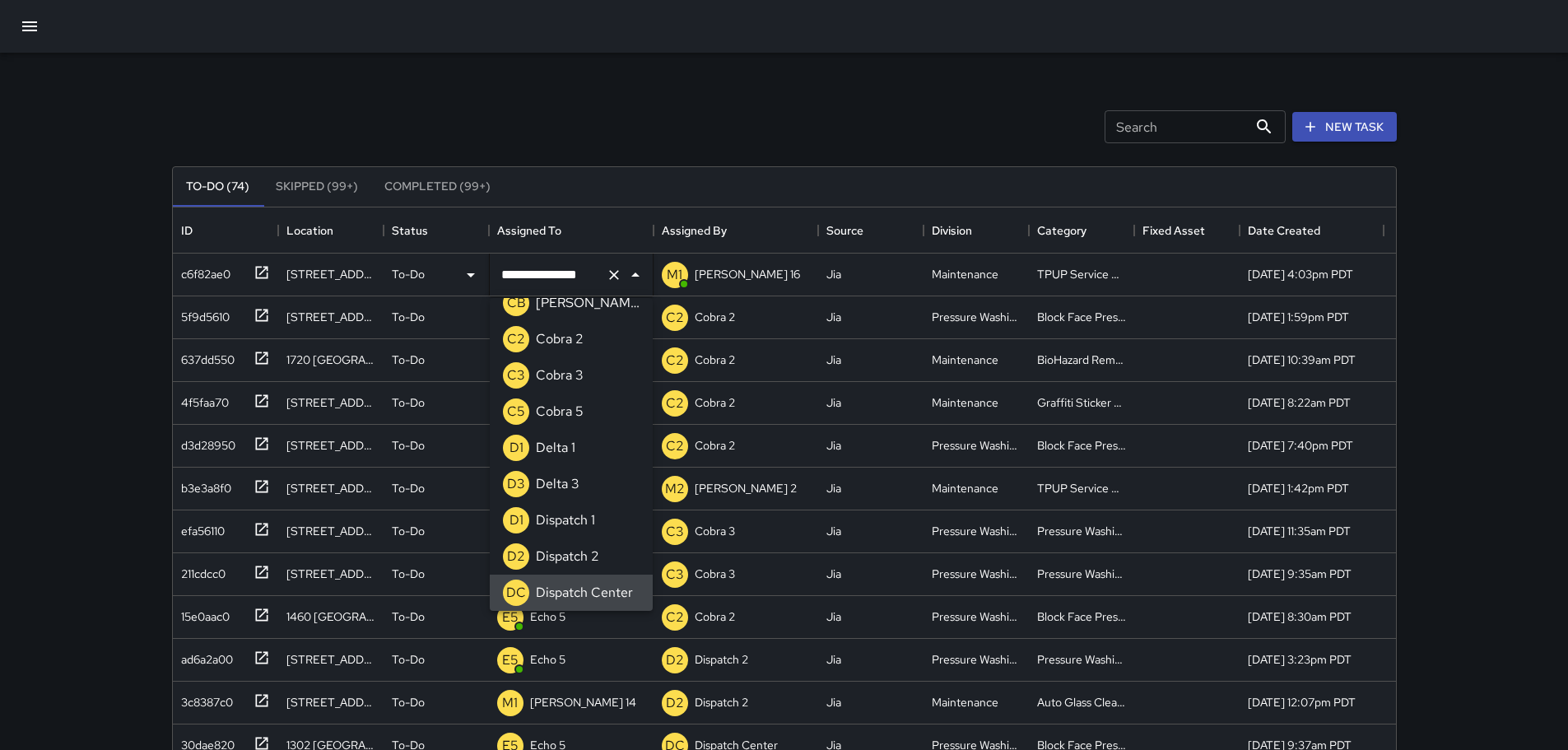
click at [614, 277] on icon "Clear" at bounding box center [613, 274] width 17 height 17
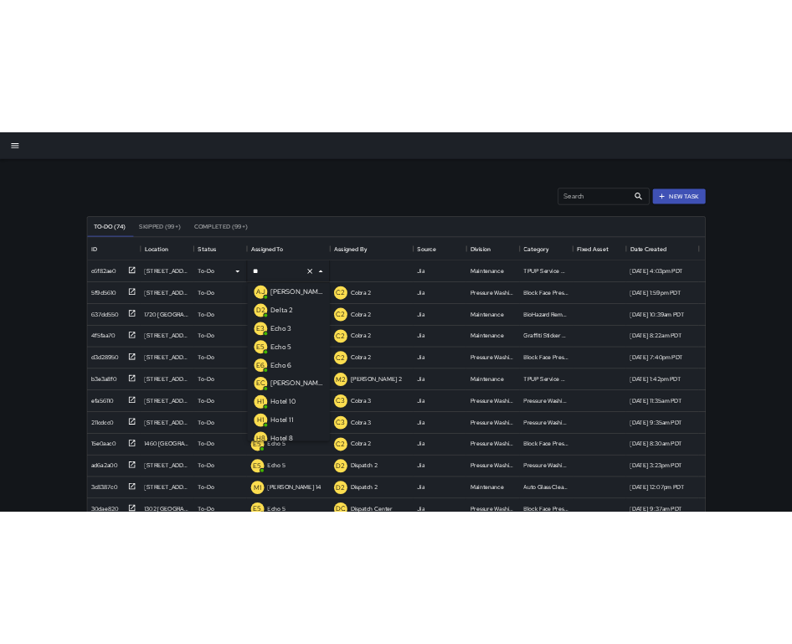
scroll to position [0, 0]
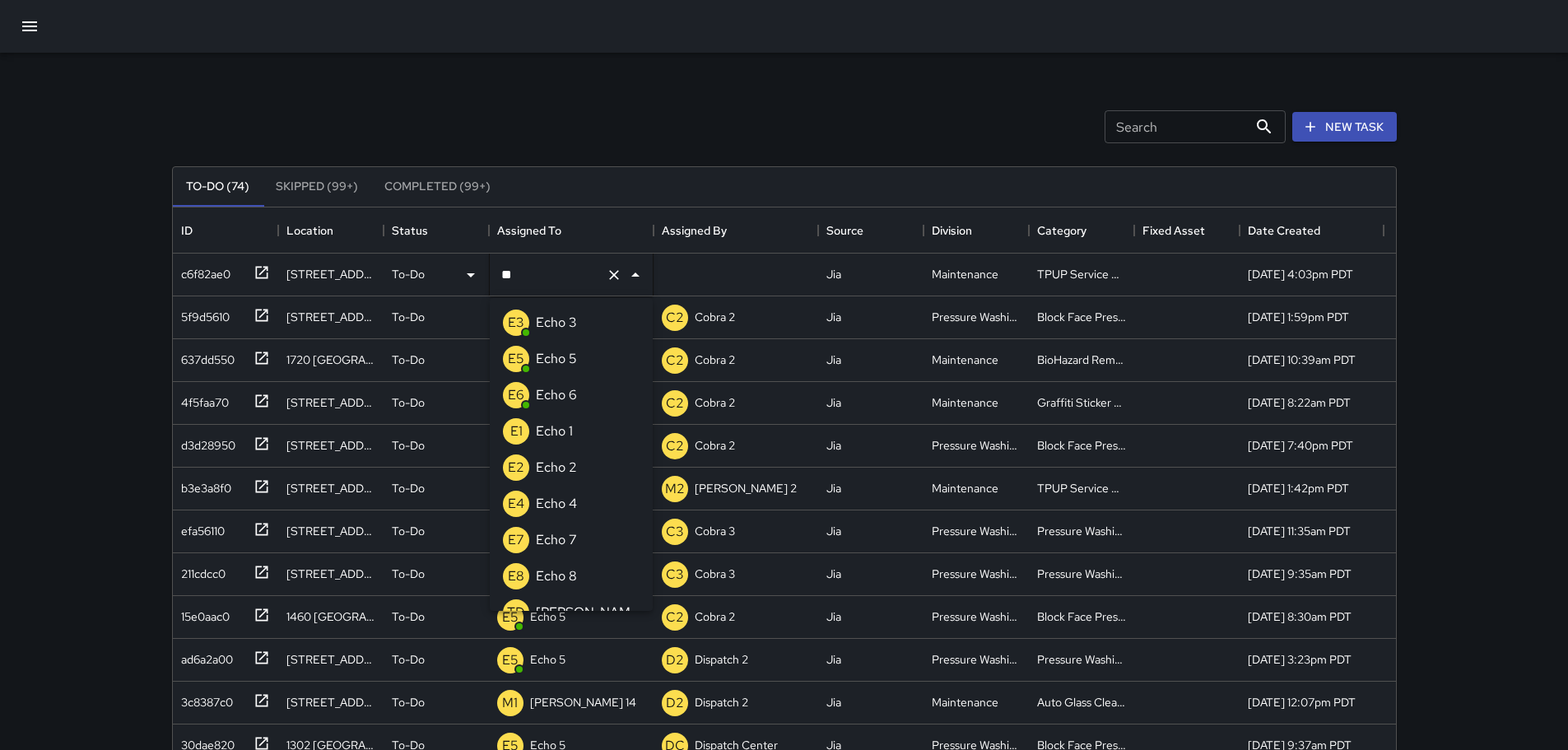
type input "***"
click at [555, 324] on p "Echo 3" at bounding box center [556, 322] width 41 height 20
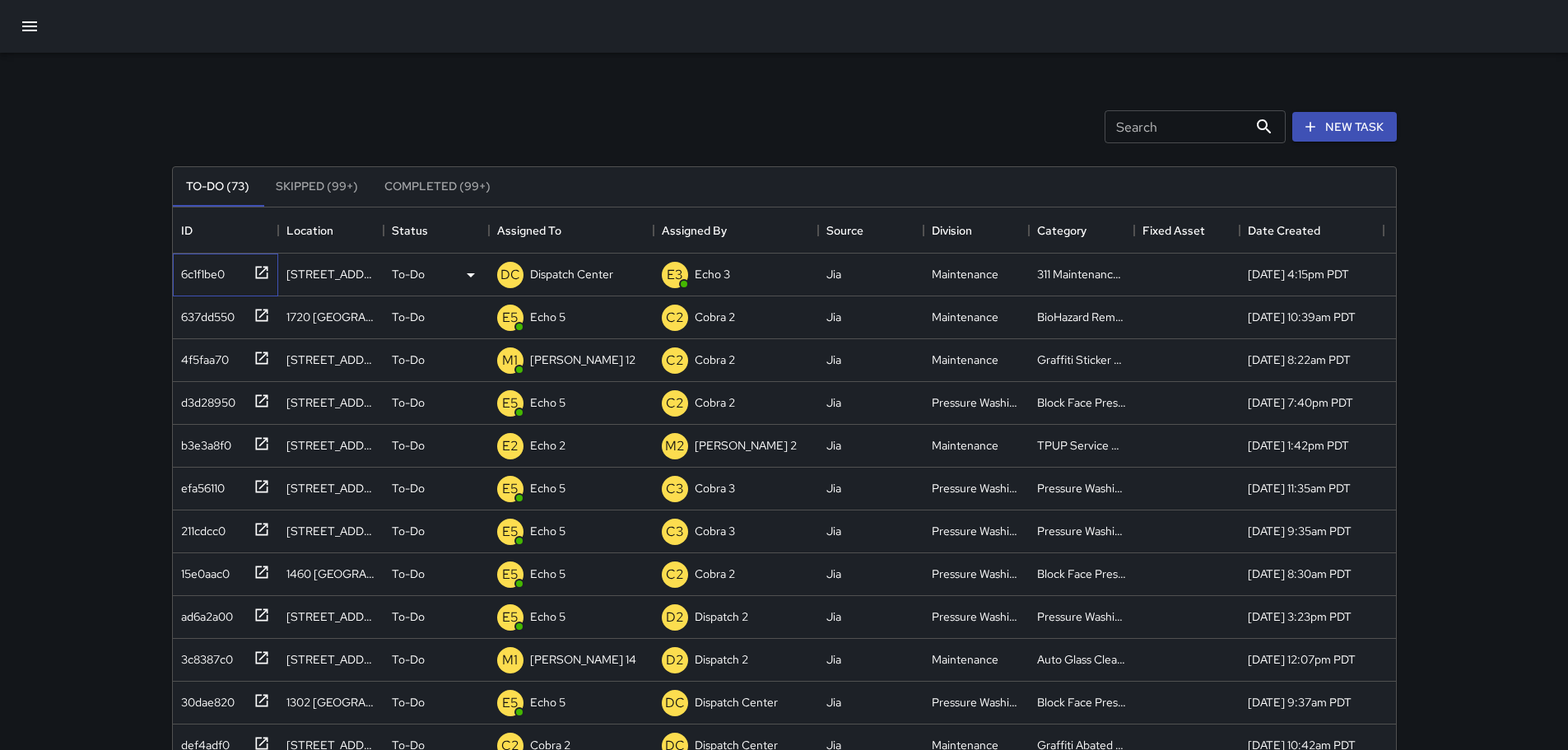
click at [257, 273] on icon at bounding box center [261, 272] width 17 height 17
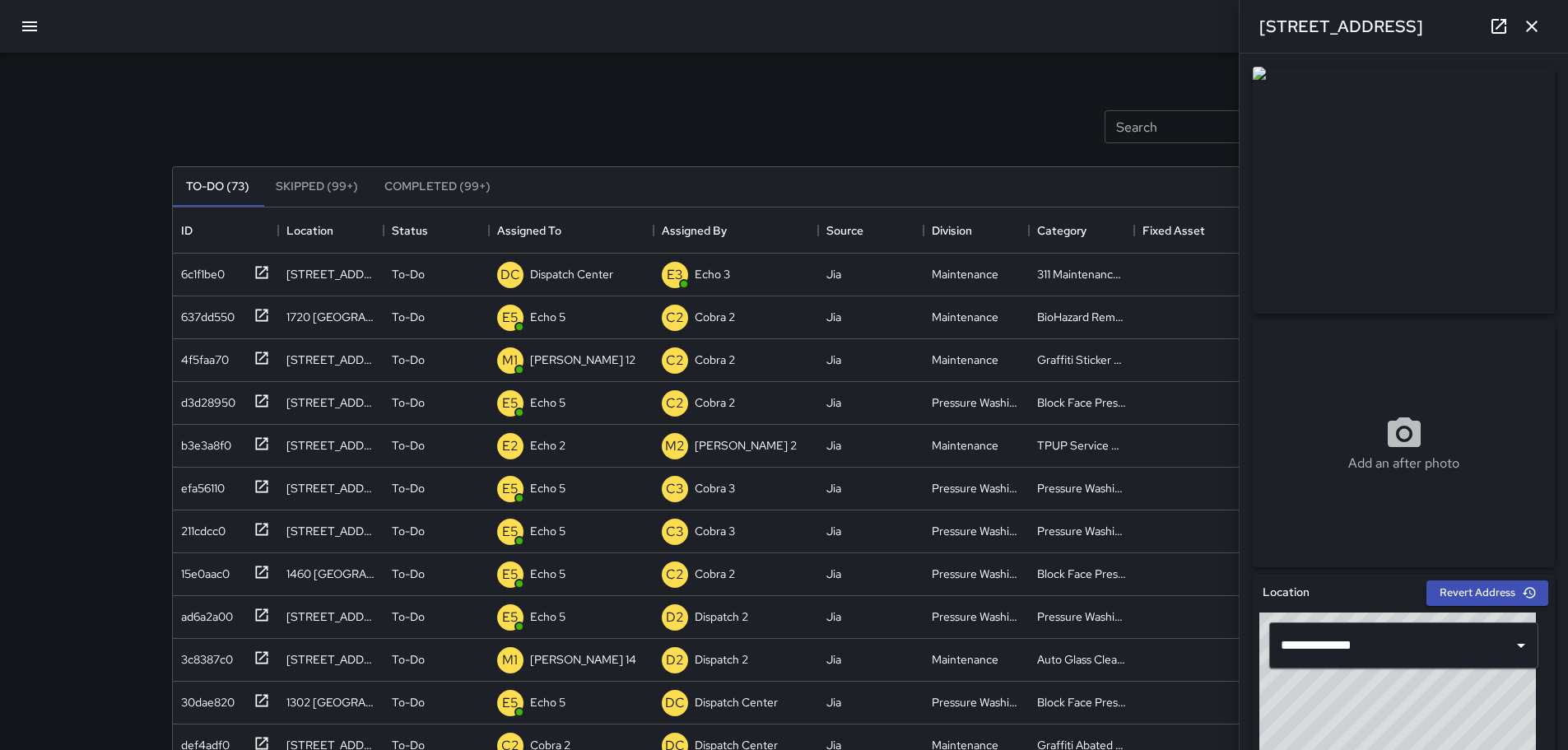
click at [731, 32] on link at bounding box center [1498, 26] width 32 height 32
click at [423, 228] on div "Status" at bounding box center [409, 230] width 36 height 46
click at [433, 231] on icon "Sort" at bounding box center [439, 230] width 15 height 15
click at [407, 235] on div "Status" at bounding box center [409, 230] width 36 height 46
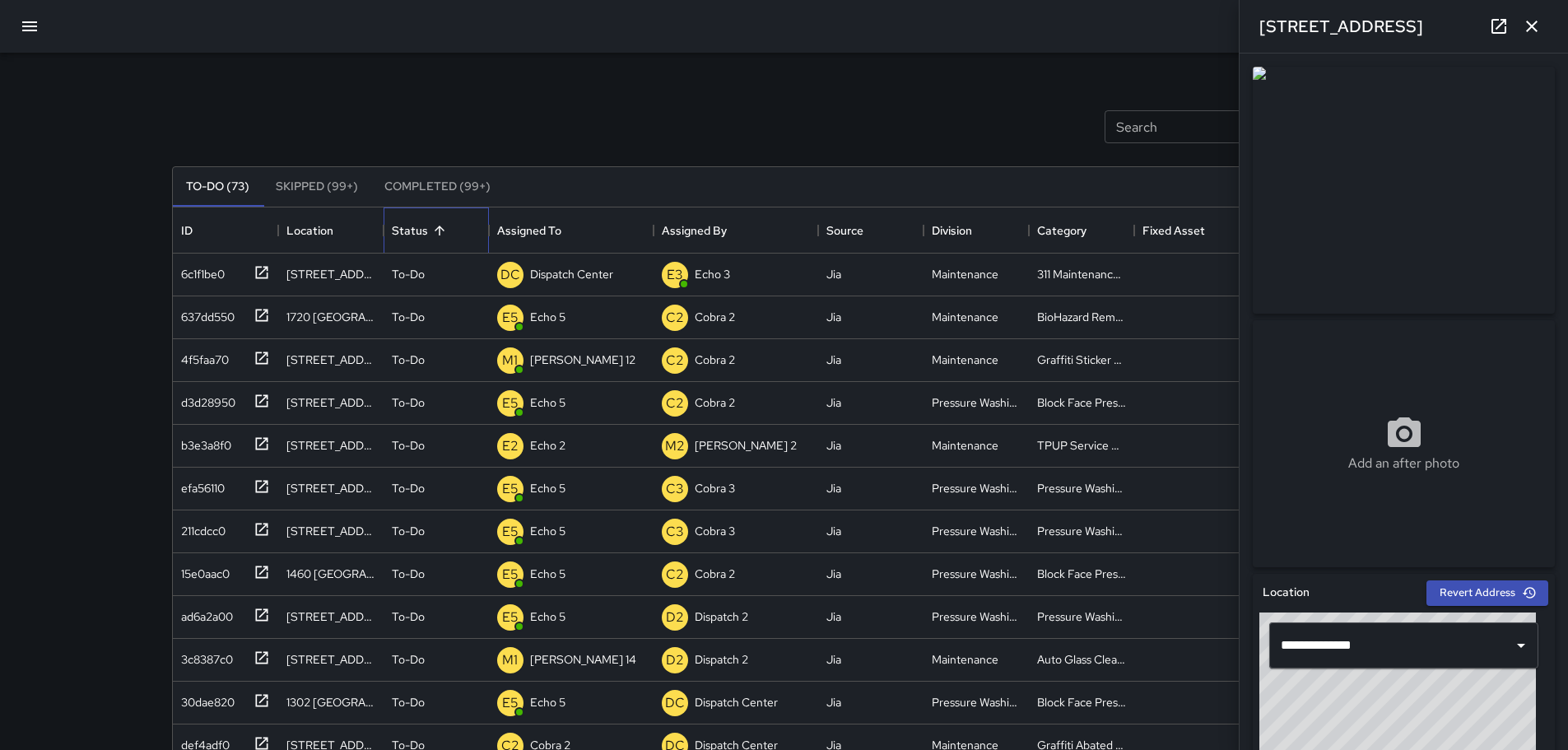
click at [407, 235] on div "Status" at bounding box center [409, 230] width 36 height 46
click at [720, 75] on div "Search Search New Task To-Do (73) Skipped (99+) Completed (99+) ID Location Sta…" at bounding box center [784, 512] width 1264 height 919
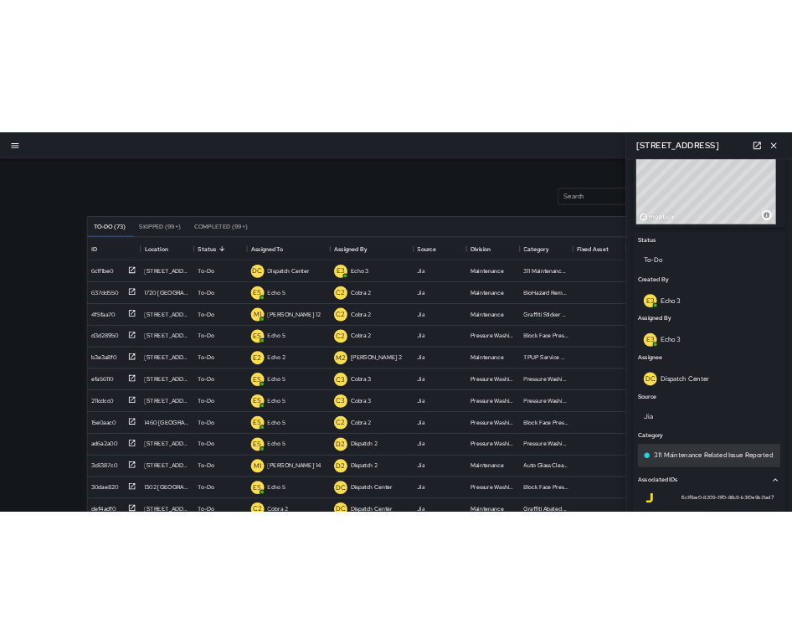
scroll to position [645, 0]
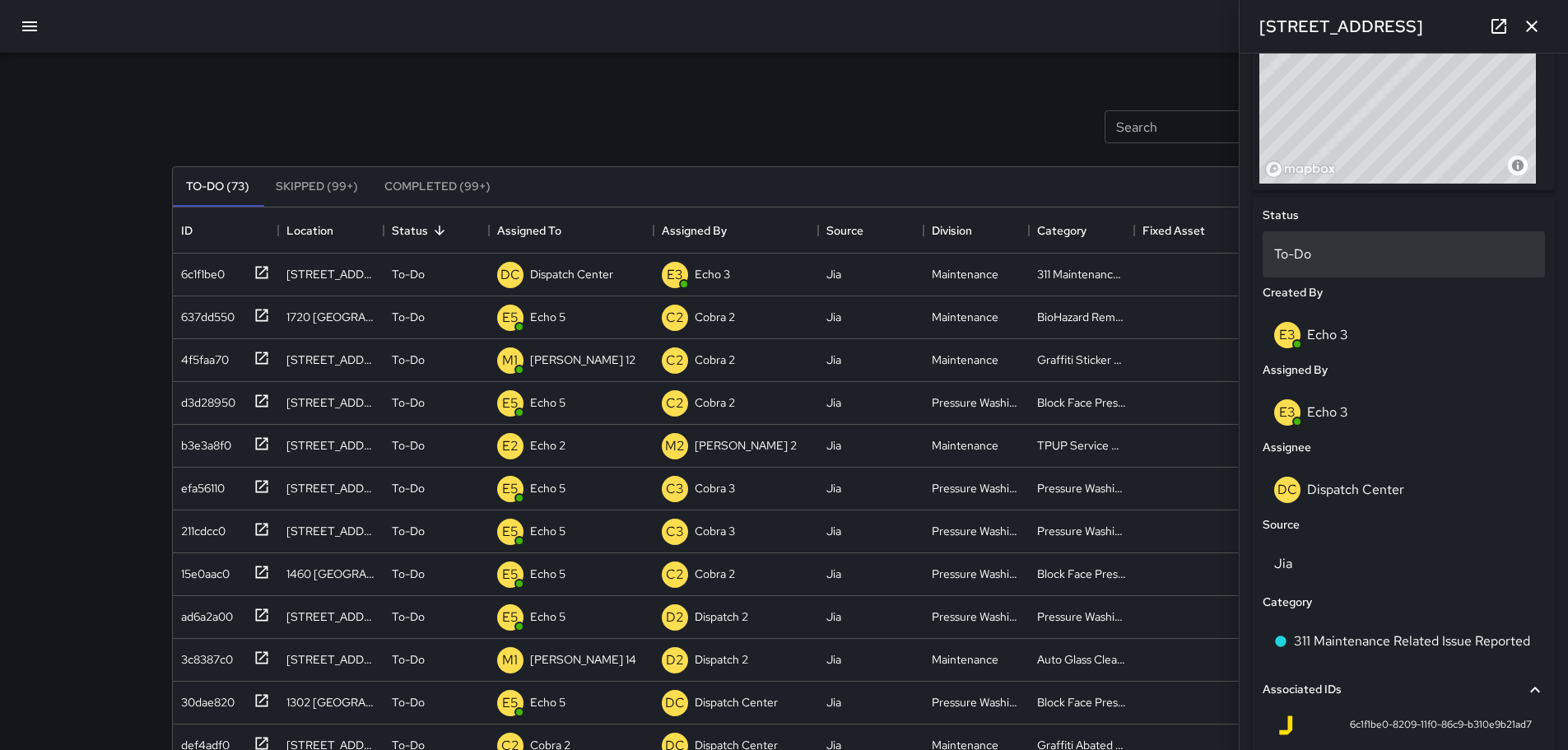
click at [731, 257] on p "To-Do" at bounding box center [1404, 255] width 260 height 20
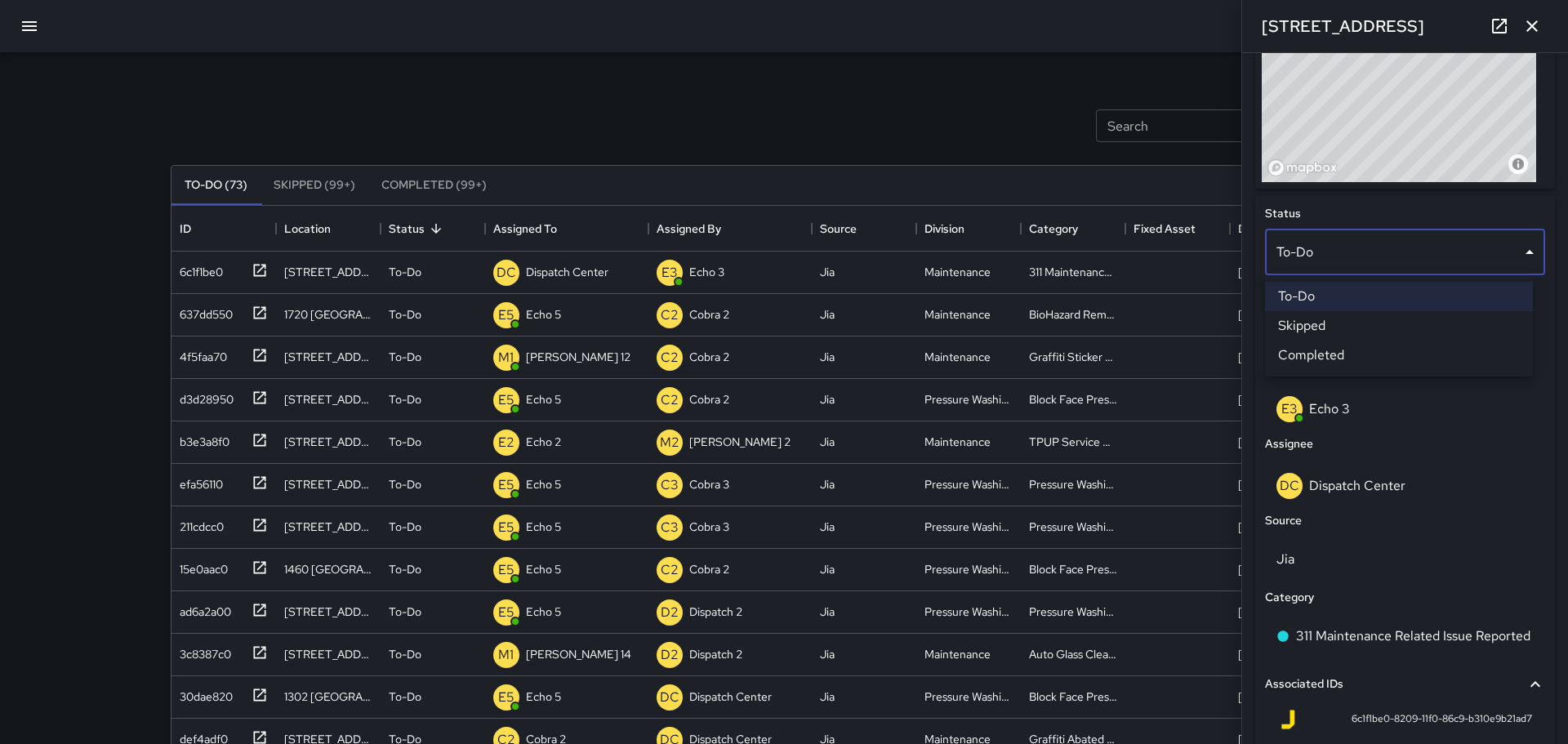
click at [726, 357] on li "Completed" at bounding box center [1399, 355] width 268 height 29
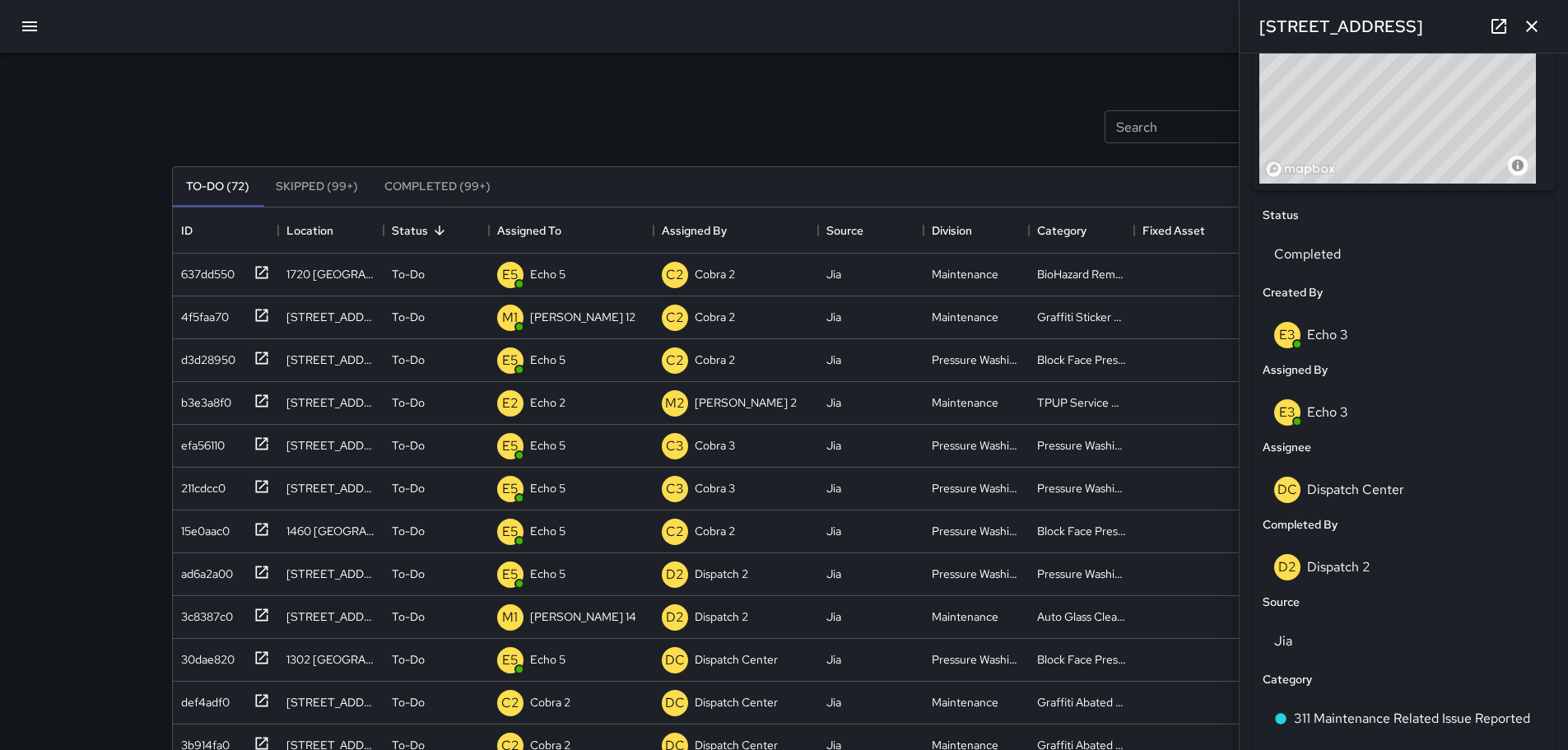
click at [731, 22] on icon "button" at bounding box center [1532, 27] width 20 height 20
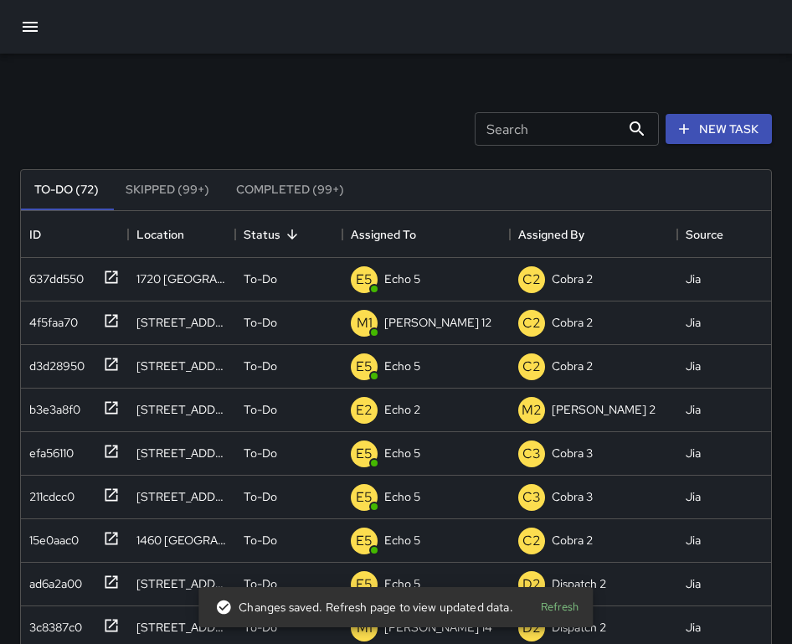
scroll to position [697, 738]
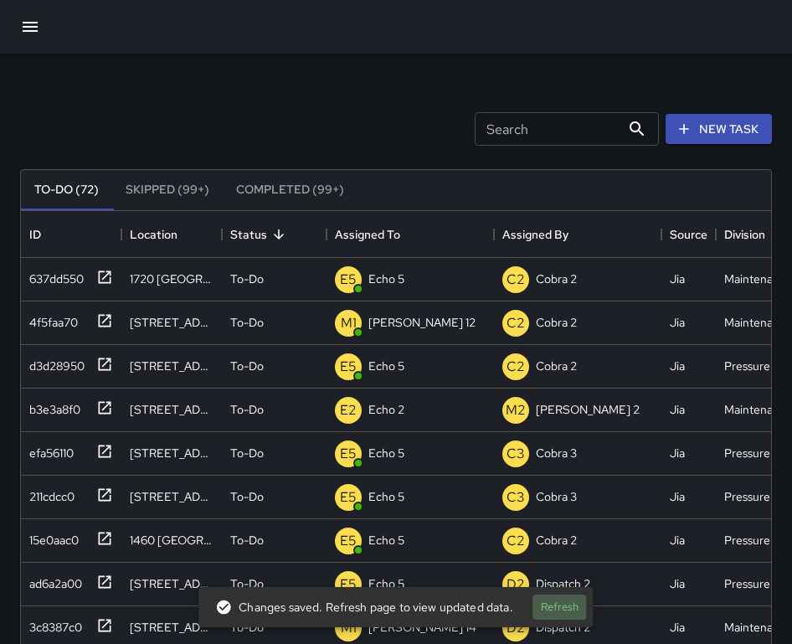
click at [566, 609] on button "Refresh" at bounding box center [560, 607] width 54 height 26
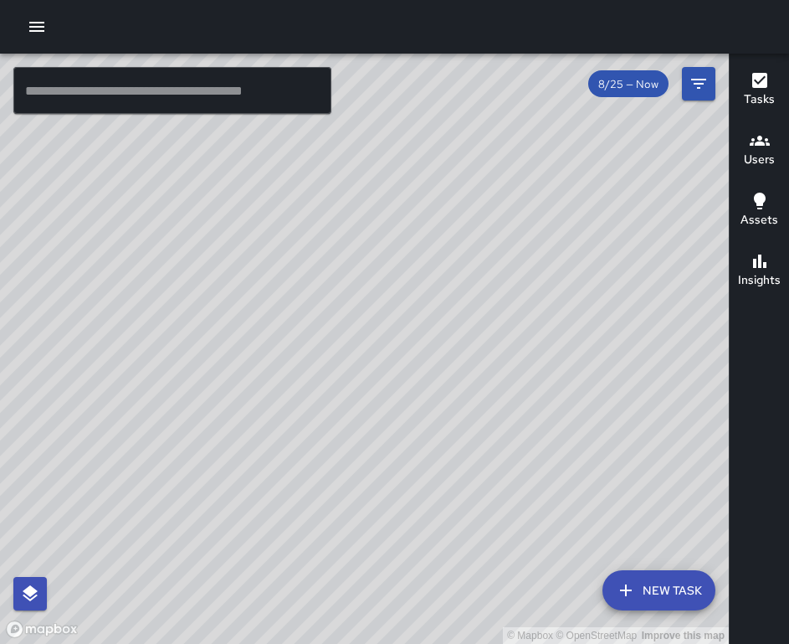
drag, startPoint x: 385, startPoint y: 445, endPoint x: 753, endPoint y: 326, distance: 386.0
click at [753, 326] on div "© Mapbox © OpenStreetMap Improve this map ​ New Task 8/25 — Now Map Layers Task…" at bounding box center [394, 349] width 789 height 590
drag, startPoint x: 491, startPoint y: 381, endPoint x: 616, endPoint y: 503, distance: 174.6
click at [616, 503] on div "© Mapbox © OpenStreetMap Improve this map" at bounding box center [364, 349] width 729 height 590
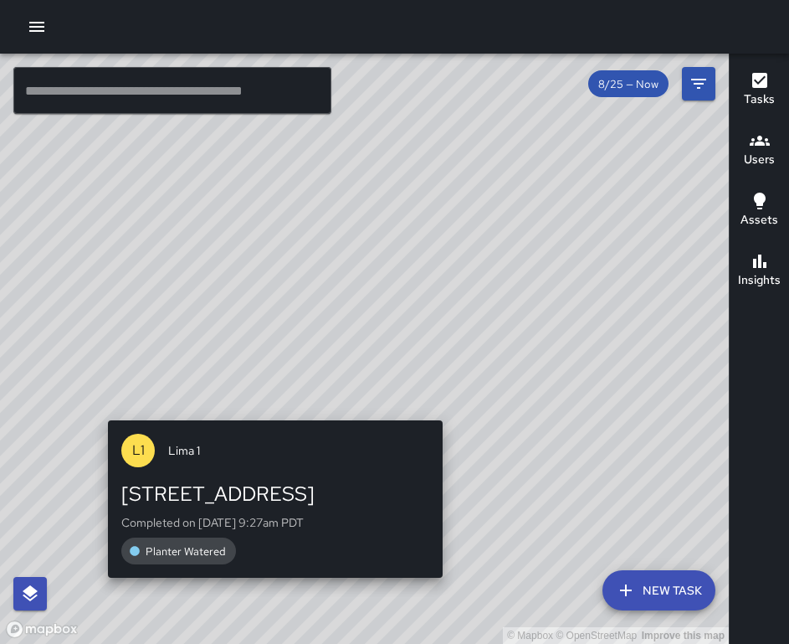
drag, startPoint x: 495, startPoint y: 368, endPoint x: 478, endPoint y: 335, distance: 37.4
click at [266, 601] on div "© Mapbox © OpenStreetMap Improve this map L1 Lima 1 355 19th Street Completed o…" at bounding box center [364, 349] width 729 height 590
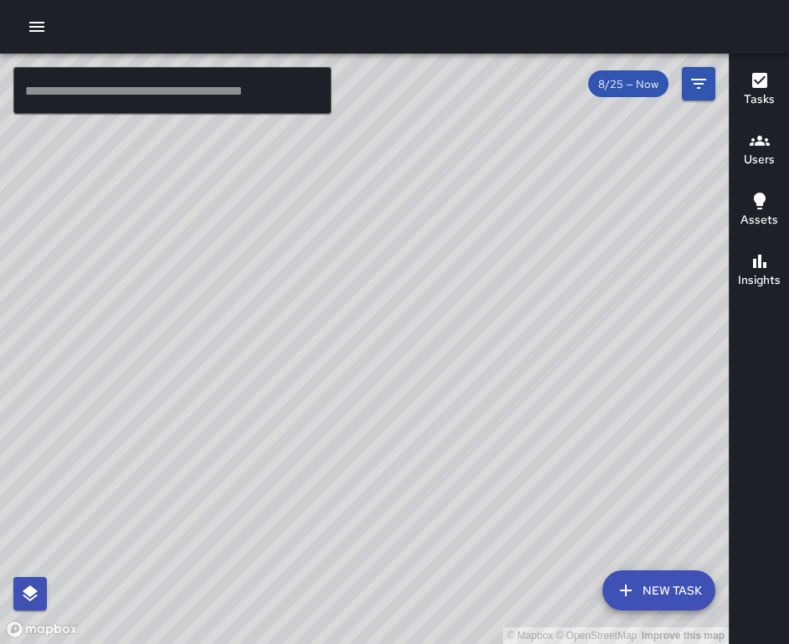
drag, startPoint x: 631, startPoint y: 190, endPoint x: 481, endPoint y: 177, distance: 150.4
click at [490, 176] on div "© Mapbox © OpenStreetMap Improve this map" at bounding box center [364, 349] width 729 height 590
drag, startPoint x: 577, startPoint y: 180, endPoint x: 496, endPoint y: 206, distance: 84.5
click at [496, 206] on div "© Mapbox © OpenStreetMap Improve this map" at bounding box center [364, 349] width 729 height 590
drag, startPoint x: 378, startPoint y: 186, endPoint x: 399, endPoint y: 204, distance: 27.9
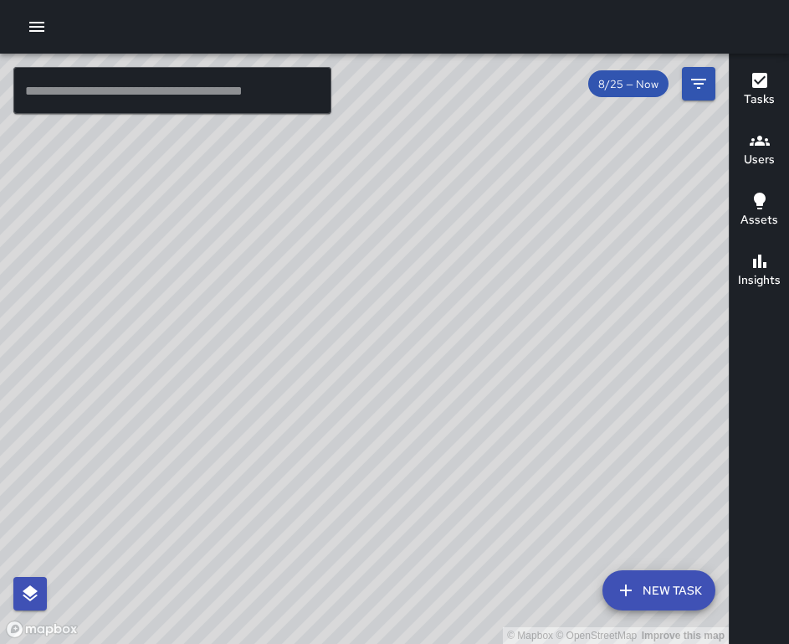
click at [398, 203] on div "© Mapbox © OpenStreetMap Improve this map" at bounding box center [364, 349] width 729 height 590
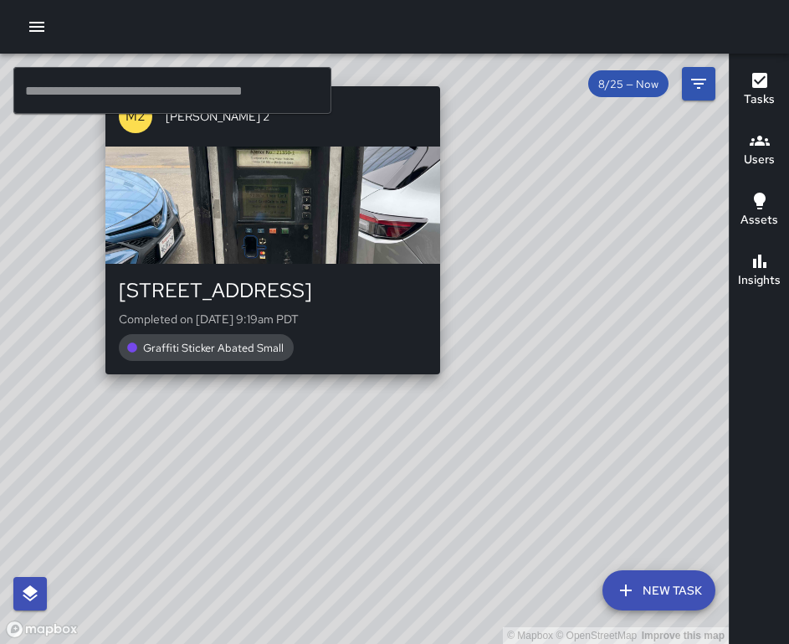
drag, startPoint x: 234, startPoint y: 238, endPoint x: 267, endPoint y: 389, distance: 155.0
click at [267, 389] on div "© Mapbox © OpenStreetMap Improve this map M2 Mike 2 2044 Franklin Street Comple…" at bounding box center [364, 349] width 729 height 590
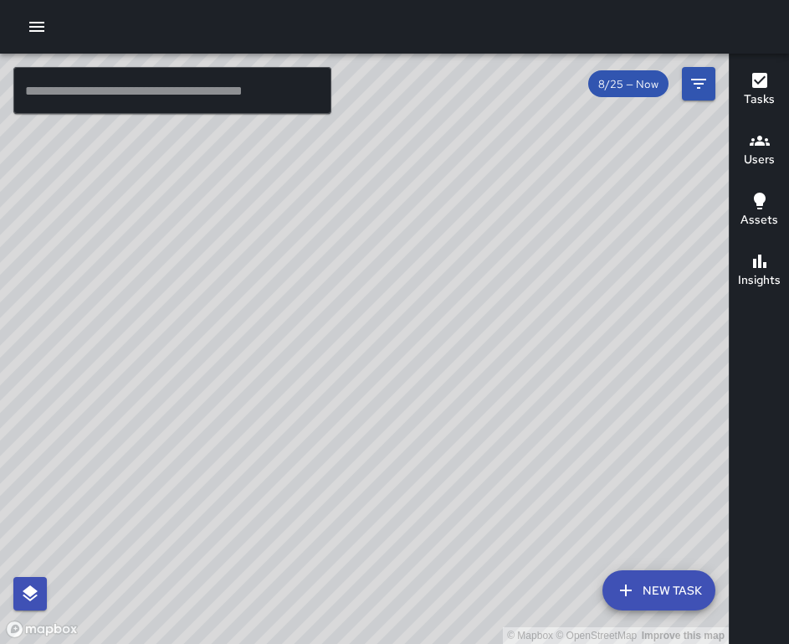
drag, startPoint x: 285, startPoint y: 313, endPoint x: 422, endPoint y: 323, distance: 137.7
click at [422, 322] on div "© Mapbox © OpenStreetMap Improve this map" at bounding box center [364, 349] width 729 height 590
drag, startPoint x: 285, startPoint y: 337, endPoint x: 267, endPoint y: 476, distance: 140.9
click at [267, 476] on div "© Mapbox © OpenStreetMap Improve this map" at bounding box center [364, 349] width 729 height 590
drag, startPoint x: 328, startPoint y: 349, endPoint x: 333, endPoint y: 272, distance: 77.2
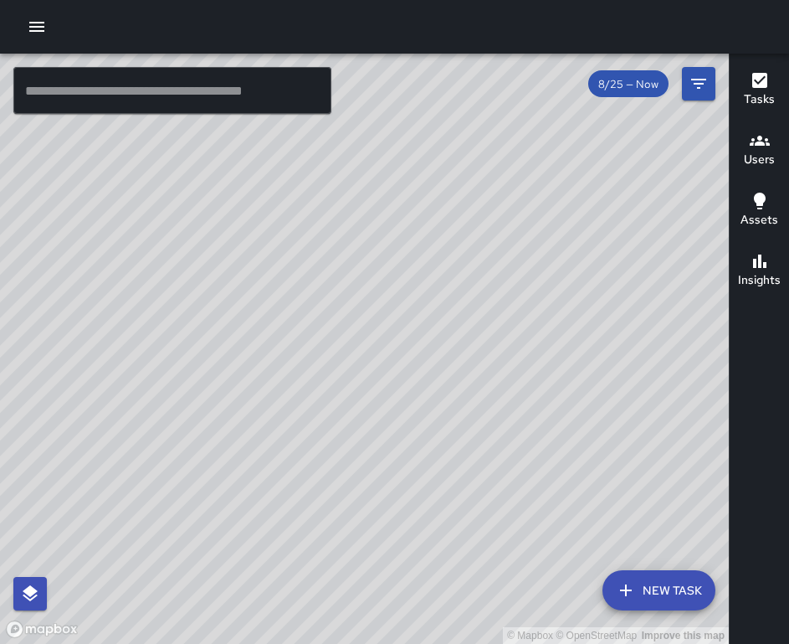
click at [333, 272] on div "© Mapbox © OpenStreetMap Improve this map" at bounding box center [364, 349] width 729 height 590
drag, startPoint x: 457, startPoint y: 353, endPoint x: 510, endPoint y: 303, distance: 72.8
click at [510, 303] on div "© Mapbox © OpenStreetMap Improve this map" at bounding box center [364, 349] width 729 height 590
drag, startPoint x: 220, startPoint y: 463, endPoint x: 363, endPoint y: 212, distance: 289.1
click at [363, 212] on div "© Mapbox © OpenStreetMap Improve this map" at bounding box center [364, 349] width 729 height 590
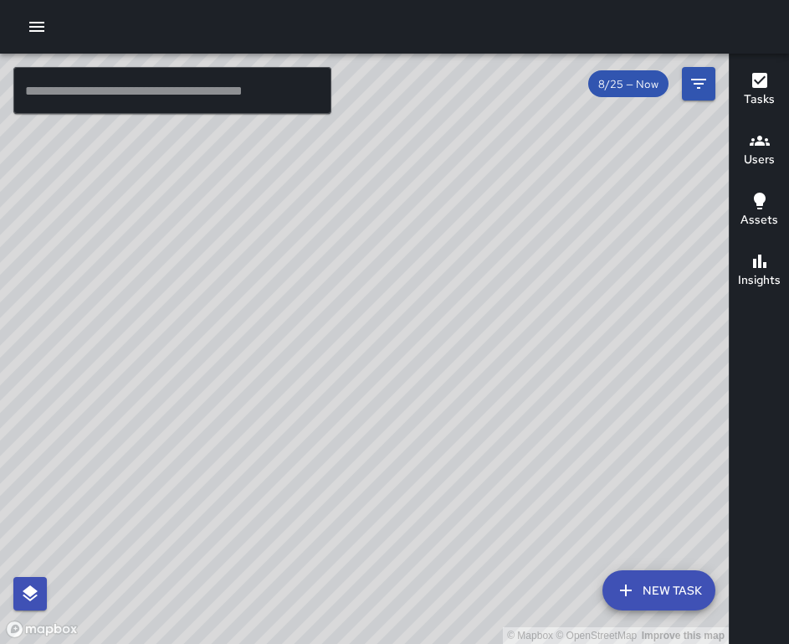
drag, startPoint x: 245, startPoint y: 237, endPoint x: 467, endPoint y: 428, distance: 292.7
click at [601, 580] on div "© Mapbox © OpenStreetMap Improve this map" at bounding box center [364, 349] width 729 height 590
drag, startPoint x: 347, startPoint y: 182, endPoint x: 318, endPoint y: 402, distance: 222.1
click at [318, 402] on div "© Mapbox © OpenStreetMap Improve this map" at bounding box center [364, 349] width 729 height 590
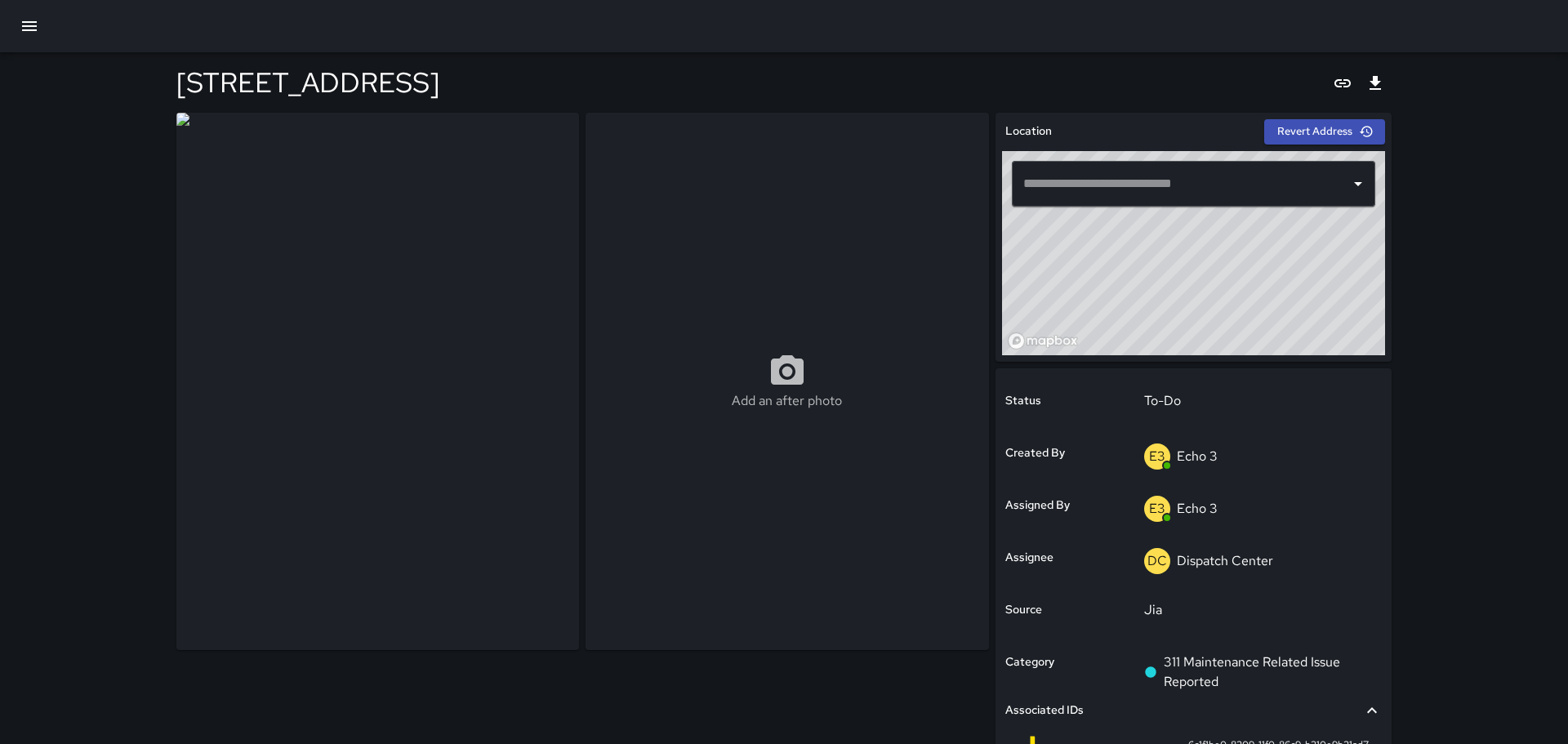
type input "**********"
